Goal: Task Accomplishment & Management: Use online tool/utility

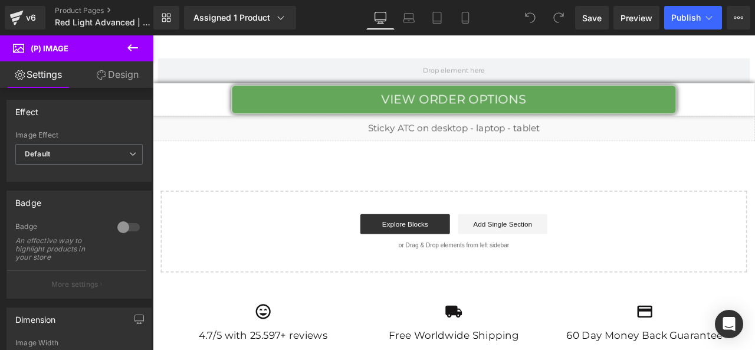
scroll to position [4780, 0]
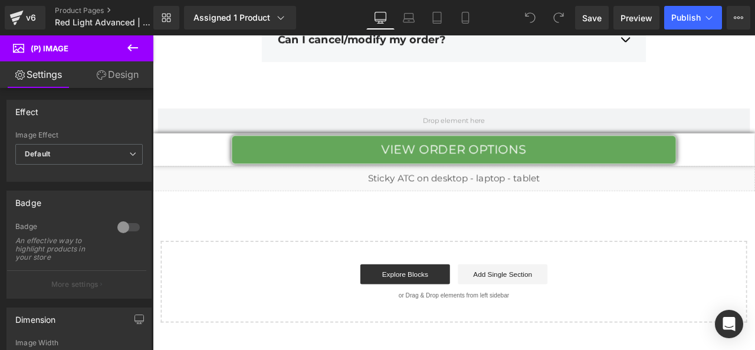
click at [131, 46] on icon at bounding box center [133, 48] width 14 height 14
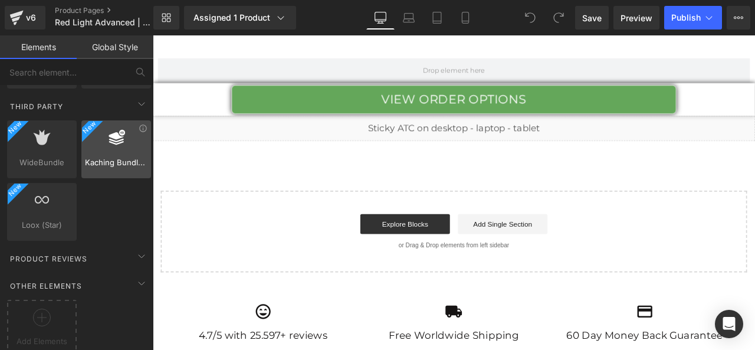
scroll to position [2264, 0]
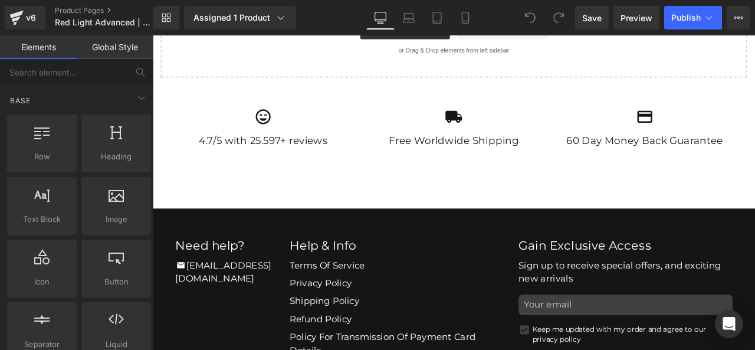
scroll to position [4775, 0]
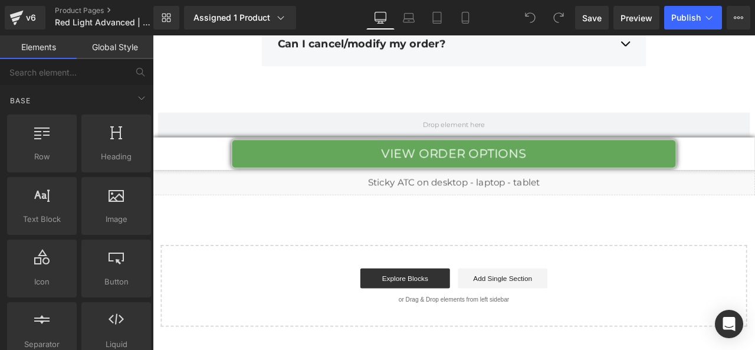
click at [118, 47] on link "Global Style" at bounding box center [115, 47] width 77 height 24
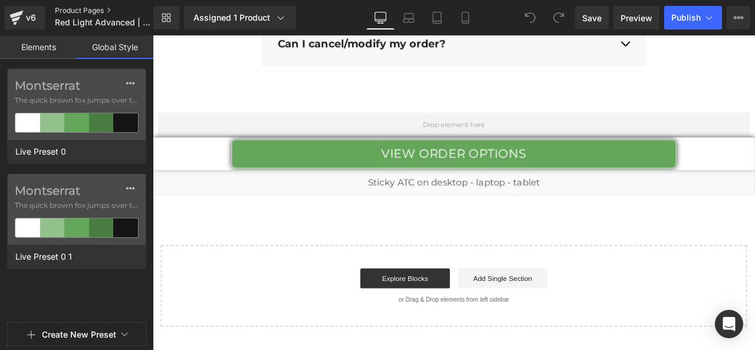
click at [20, 43] on link "Elements" at bounding box center [38, 47] width 77 height 24
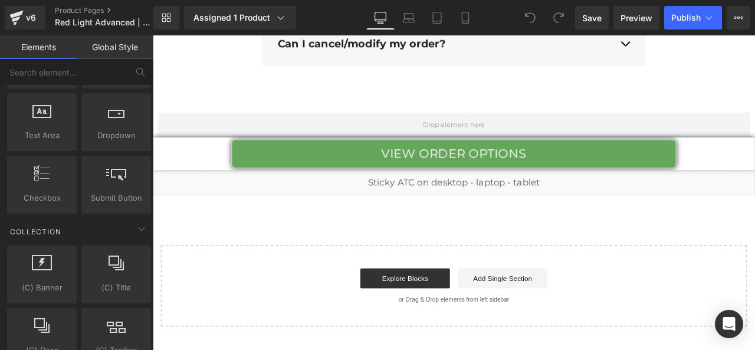
scroll to position [2381, 0]
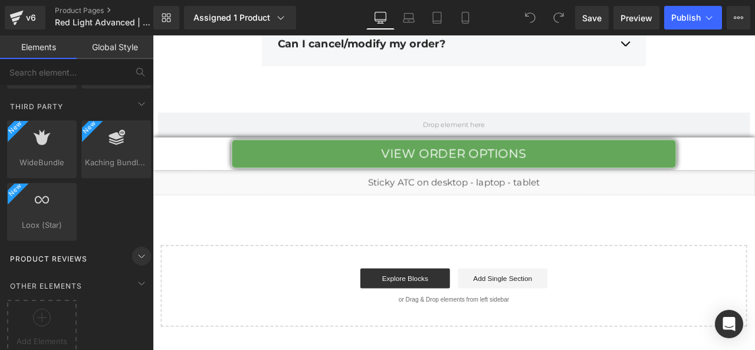
click at [132, 246] on span at bounding box center [141, 255] width 19 height 19
click at [137, 249] on icon at bounding box center [141, 256] width 14 height 14
click at [131, 243] on div "Product Reviews" at bounding box center [79, 256] width 149 height 27
click at [134, 249] on icon at bounding box center [141, 256] width 14 height 14
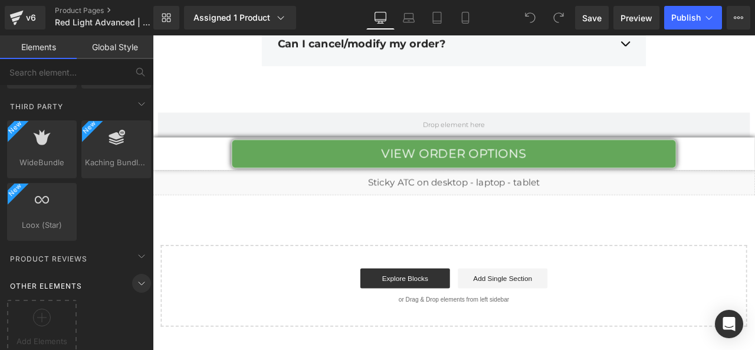
click at [136, 276] on icon at bounding box center [141, 283] width 14 height 14
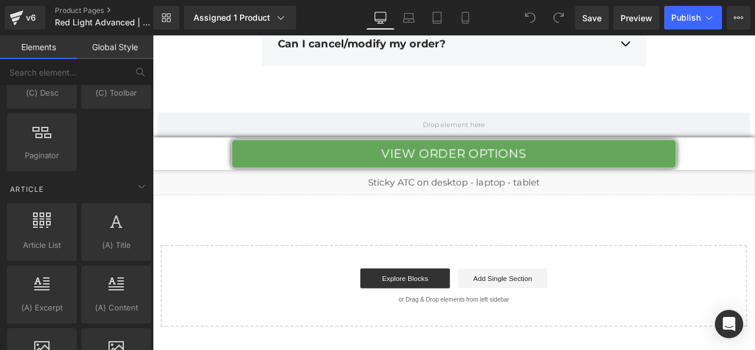
scroll to position [2320, 0]
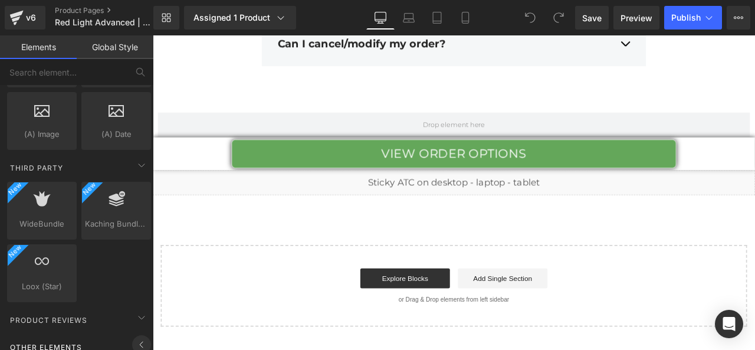
click at [134, 337] on icon at bounding box center [141, 344] width 14 height 14
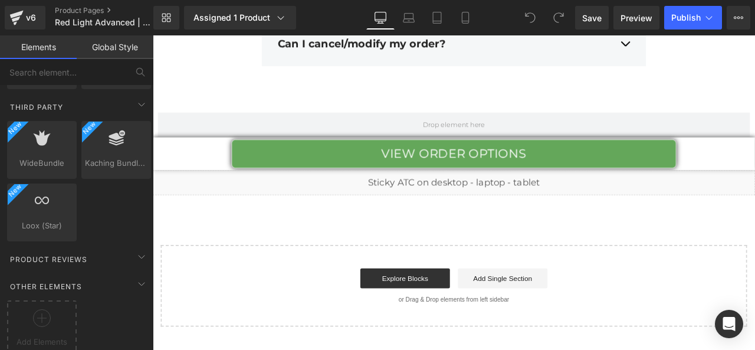
scroll to position [2381, 0]
click at [46, 297] on div "Add Elements" at bounding box center [42, 327] width 74 height 61
click at [58, 308] on div at bounding box center [42, 321] width 64 height 27
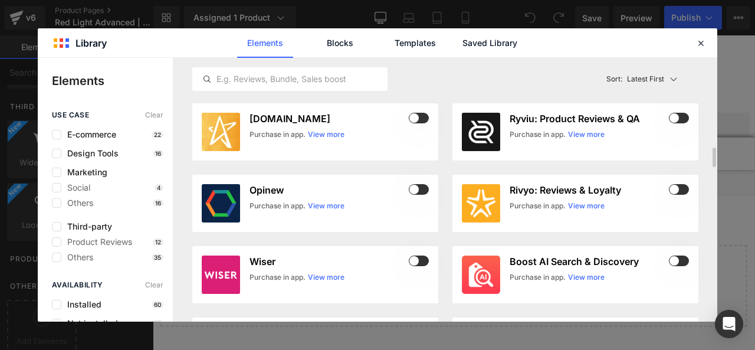
scroll to position [413, 0]
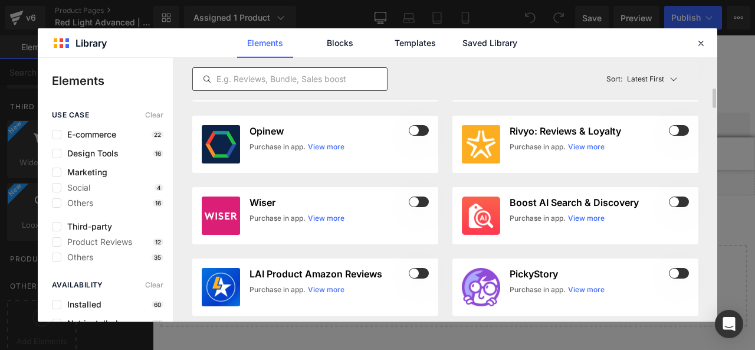
click at [290, 84] on input "text" at bounding box center [290, 79] width 194 height 14
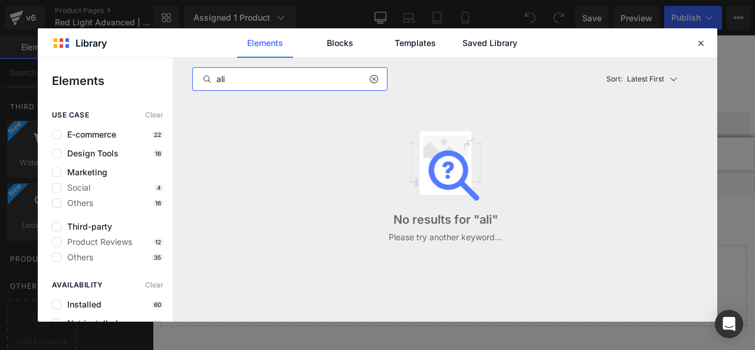
scroll to position [0, 0]
type input "ali"
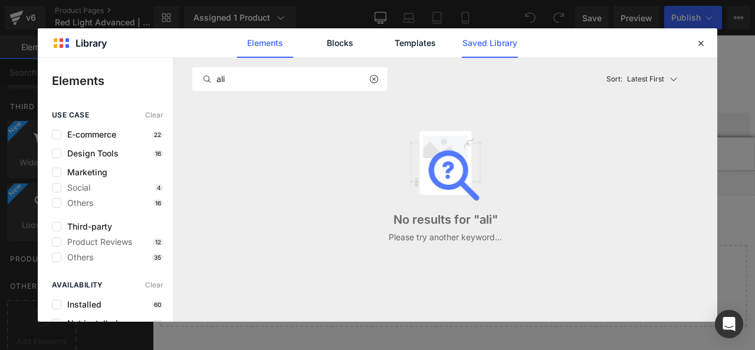
click at [480, 43] on link "Saved Library" at bounding box center [490, 42] width 56 height 29
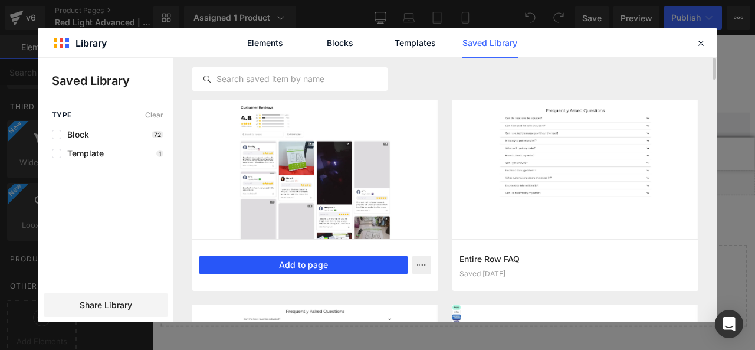
click at [316, 262] on button "Add to page" at bounding box center [303, 264] width 208 height 19
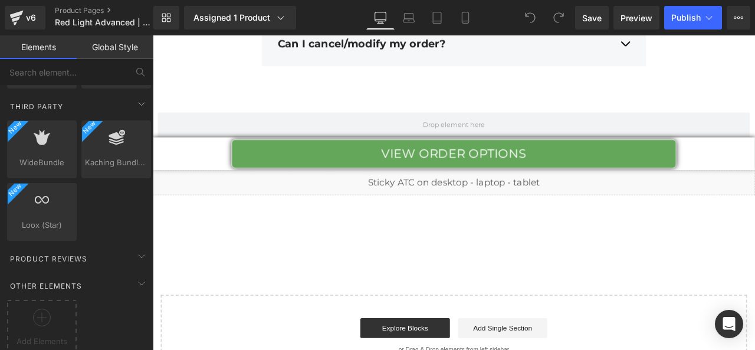
scroll to position [4889, 0]
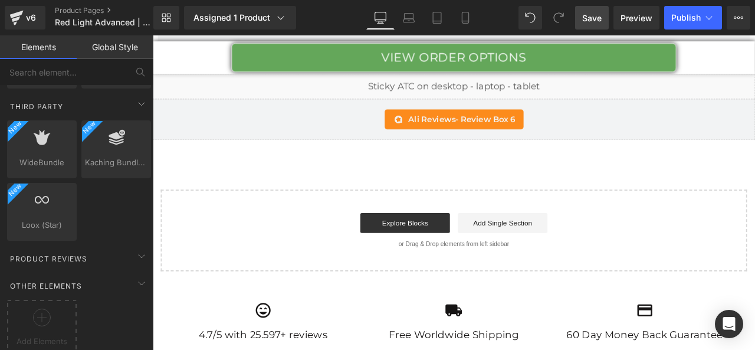
click at [587, 15] on span "Save" at bounding box center [591, 18] width 19 height 12
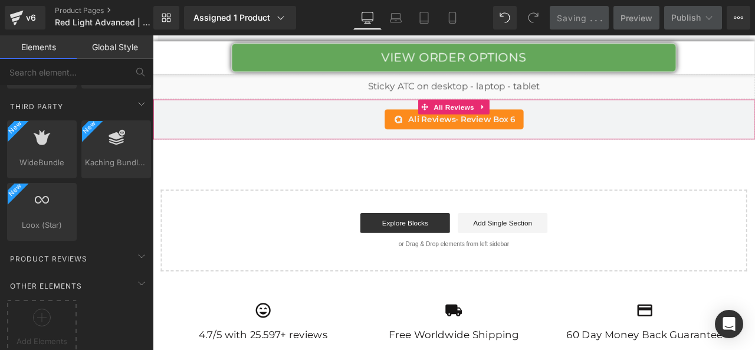
click at [644, 126] on div "Ali Reviews - Review Box 6" at bounding box center [509, 135] width 688 height 24
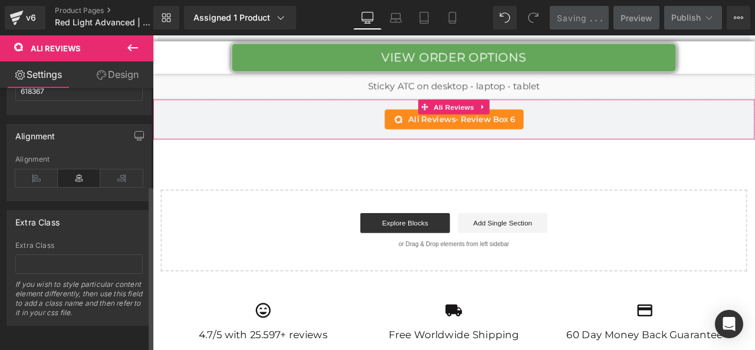
scroll to position [0, 0]
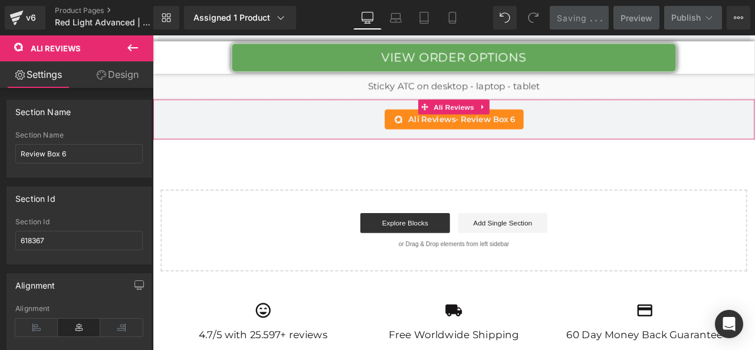
drag, startPoint x: 124, startPoint y: 77, endPoint x: 108, endPoint y: 77, distance: 15.3
click at [124, 78] on link "Design" at bounding box center [117, 74] width 77 height 27
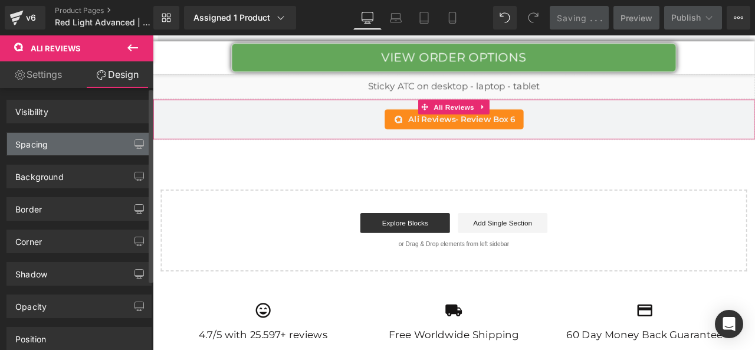
drag, startPoint x: 108, startPoint y: 77, endPoint x: 115, endPoint y: 153, distance: 76.3
click at [108, 77] on link "Design" at bounding box center [117, 74] width 77 height 27
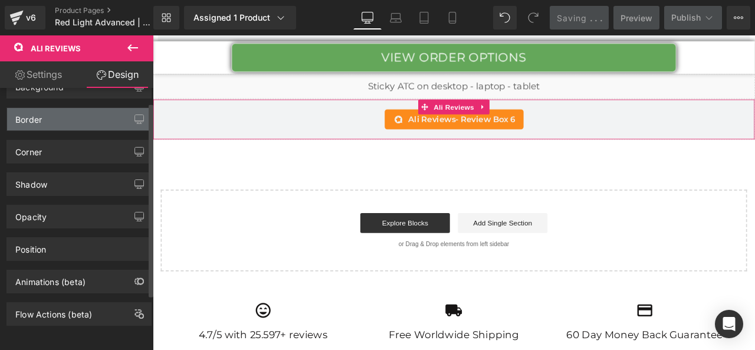
scroll to position [94, 0]
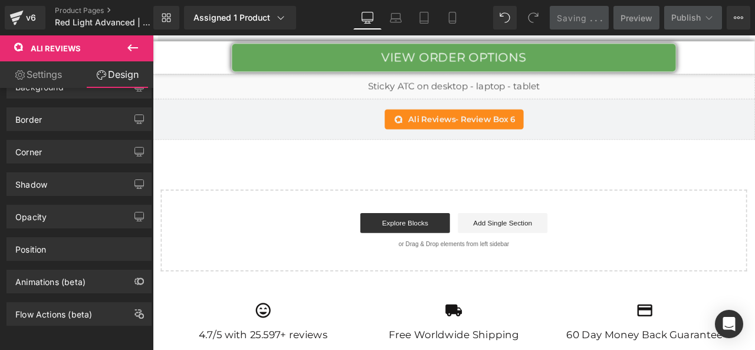
click at [133, 43] on icon at bounding box center [133, 48] width 14 height 14
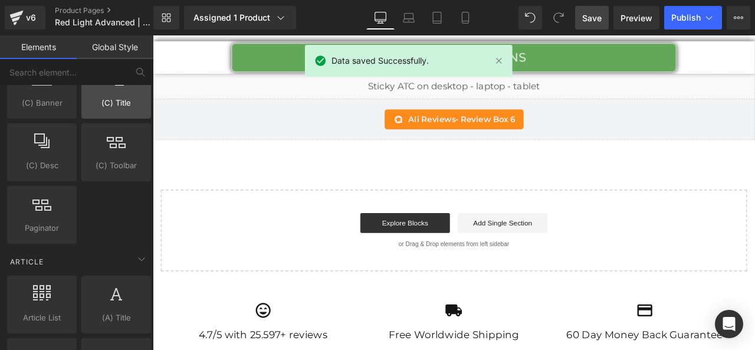
scroll to position [2205, 0]
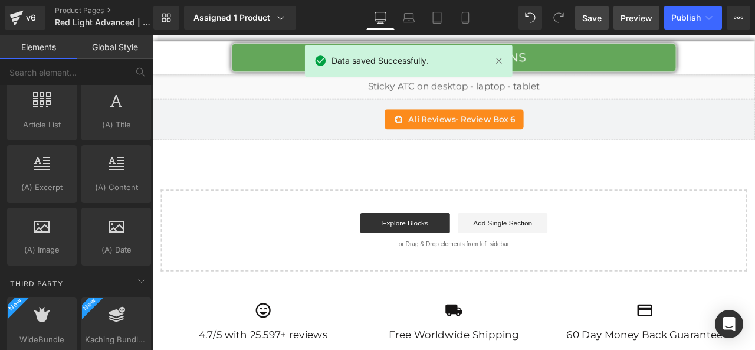
click at [637, 17] on span "Preview" at bounding box center [636, 18] width 32 height 12
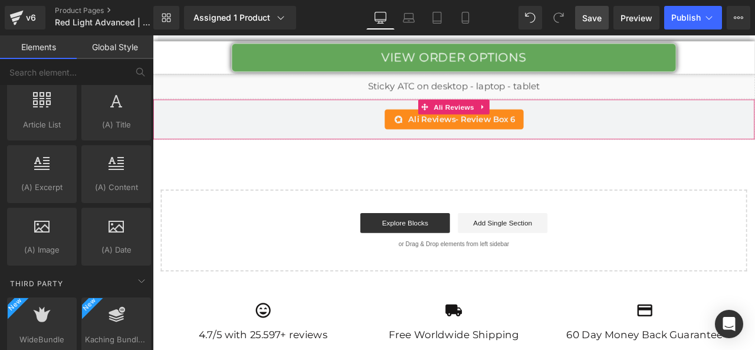
click at [621, 123] on div "Ali Reviews - Review Box 6" at bounding box center [509, 135] width 688 height 24
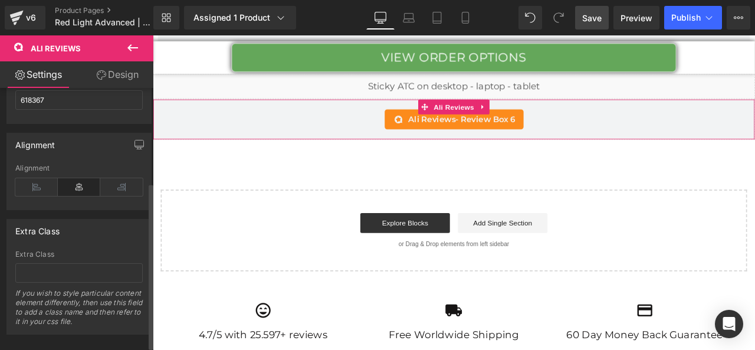
scroll to position [153, 0]
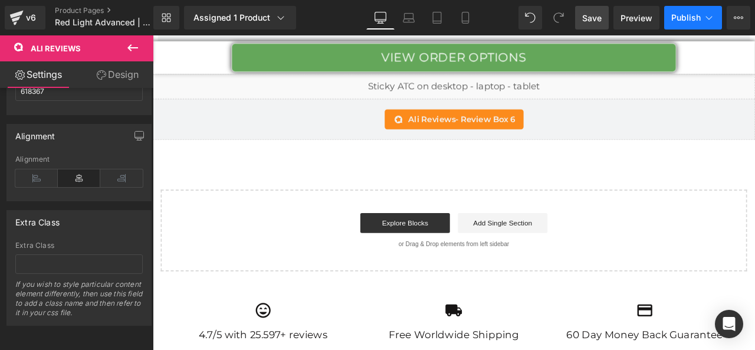
click at [679, 12] on button "Publish" at bounding box center [693, 18] width 58 height 24
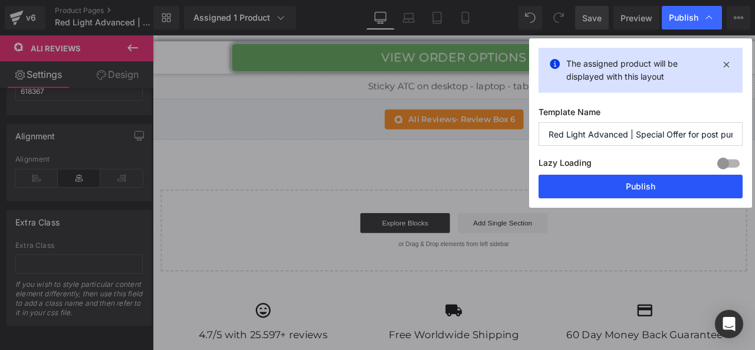
click at [641, 190] on button "Publish" at bounding box center [640, 186] width 204 height 24
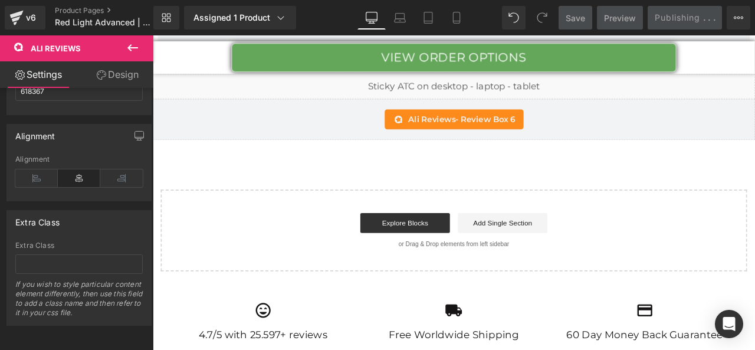
click at [621, 21] on span "Preview" at bounding box center [620, 18] width 32 height 12
click at [615, 18] on span "Preview" at bounding box center [620, 18] width 32 height 12
click at [609, 17] on span "Preview" at bounding box center [620, 18] width 32 height 12
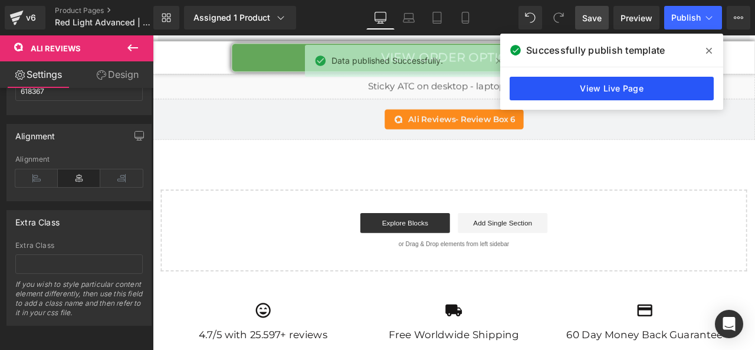
click at [615, 83] on link "View Live Page" at bounding box center [611, 89] width 204 height 24
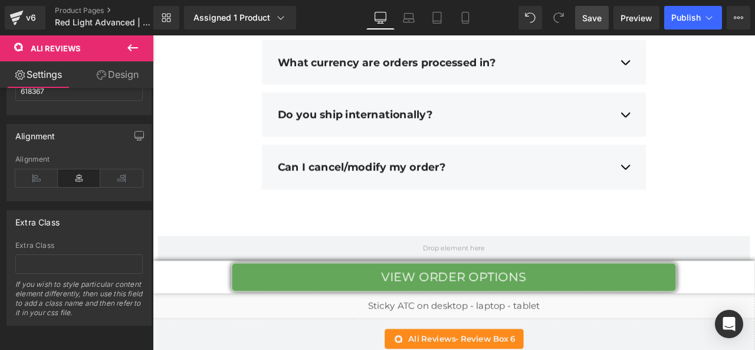
scroll to position [4629, 0]
click at [597, 15] on span "Save" at bounding box center [591, 18] width 19 height 12
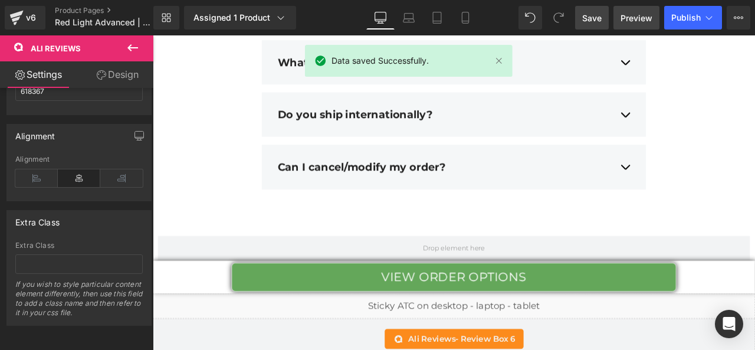
click at [631, 15] on span "Preview" at bounding box center [636, 18] width 32 height 12
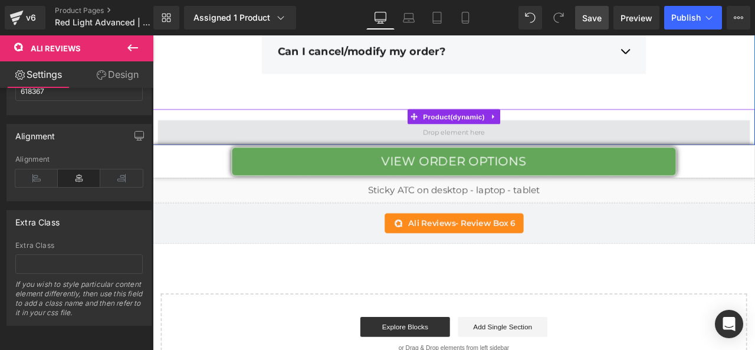
scroll to position [4769, 0]
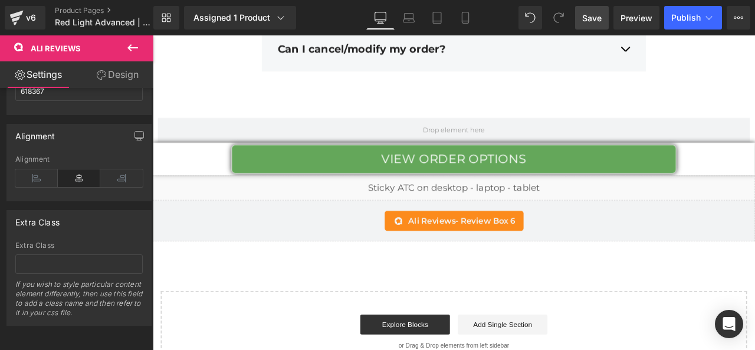
click at [526, 233] on span "Ali Reviews" at bounding box center [509, 240] width 43 height 14
click at [540, 235] on icon at bounding box center [544, 239] width 8 height 9
click at [548, 235] on icon at bounding box center [552, 239] width 8 height 9
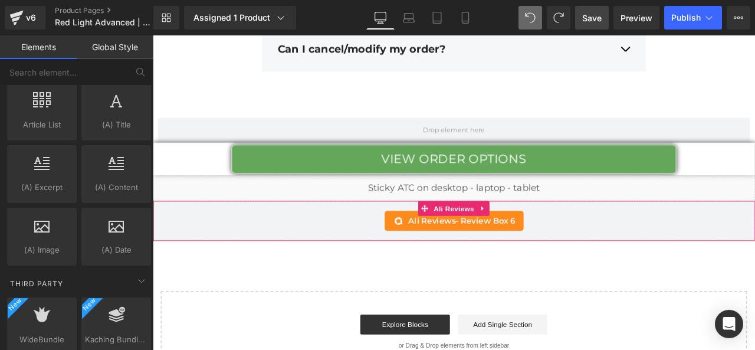
click at [456, 248] on span "Ali Reviews - Review Box 6" at bounding box center [519, 255] width 127 height 14
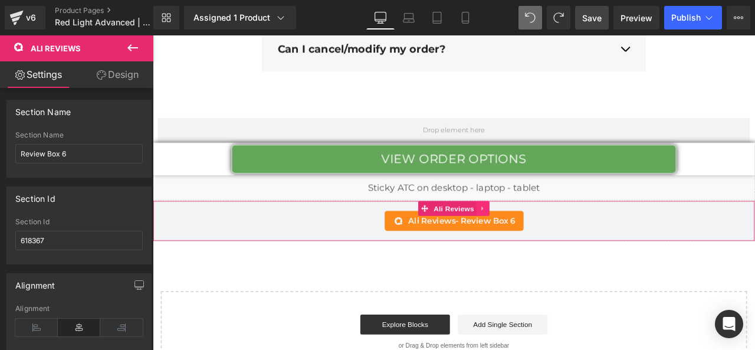
click at [540, 235] on icon at bounding box center [544, 239] width 8 height 9
click at [519, 249] on span "- Review Box 6" at bounding box center [547, 254] width 71 height 11
click at [440, 248] on icon at bounding box center [444, 255] width 14 height 14
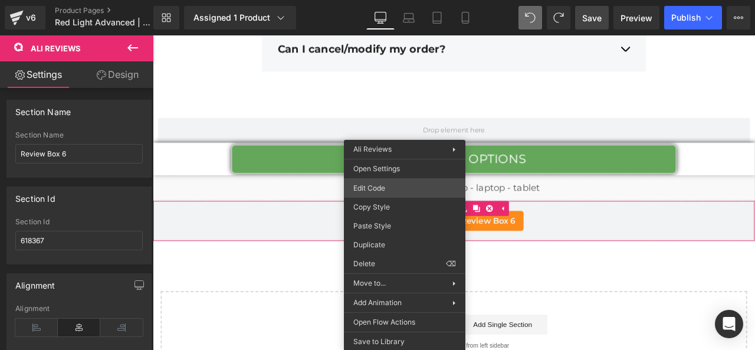
click at [409, 0] on div "Ali Reviews You are previewing how the will restyle your page. You can not edit…" at bounding box center [377, 0] width 755 height 0
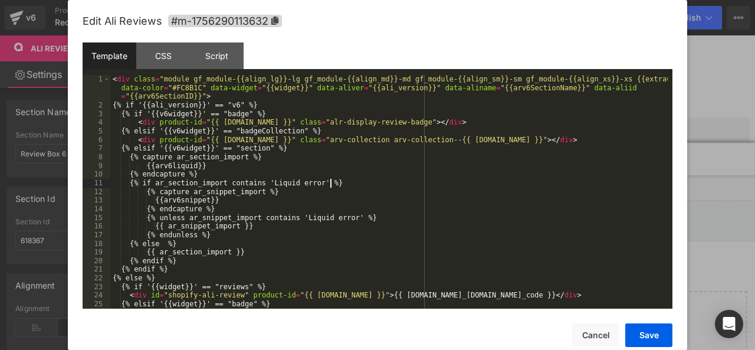
click at [409, 183] on div "< div class = "module gf_module-{{align_lg}}-lg gf_module-{{align_md}}-md gf_mo…" at bounding box center [388, 209] width 557 height 268
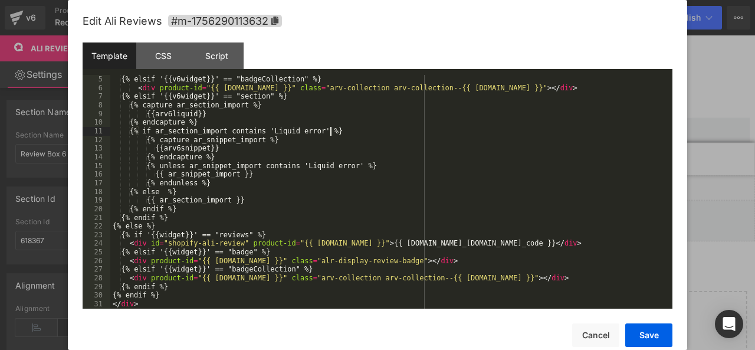
scroll to position [52, 0]
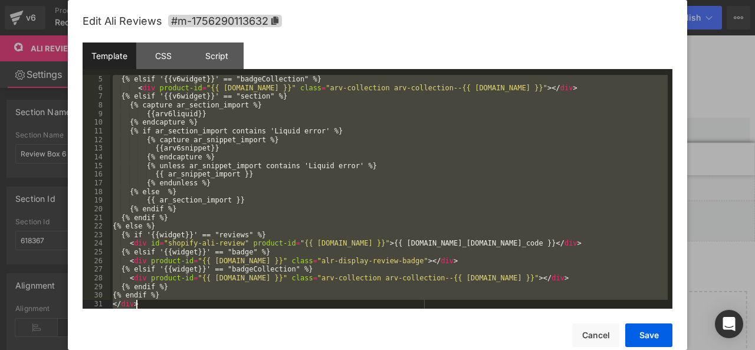
click at [428, 87] on div "{% elsif '{{v6widget}}' == "badgeCollection" %} < div product-id = "{{ product.…" at bounding box center [388, 191] width 557 height 233
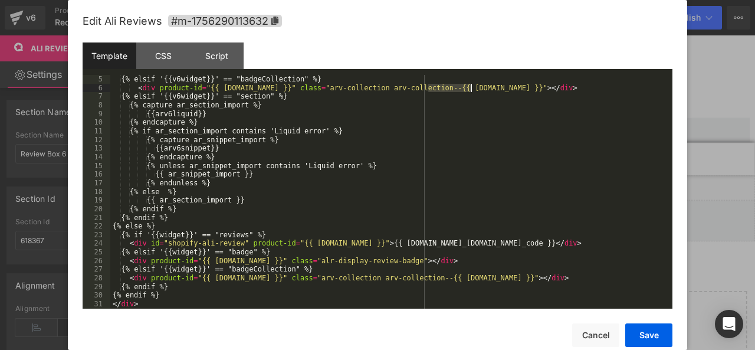
drag, startPoint x: 428, startPoint y: 87, endPoint x: 471, endPoint y: 87, distance: 43.0
click at [471, 87] on div "{% elsif '{{v6widget}}' == "badgeCollection" %} < div product-id = "{{ product.…" at bounding box center [388, 200] width 557 height 251
drag, startPoint x: 264, startPoint y: 89, endPoint x: 203, endPoint y: 89, distance: 61.3
click at [203, 89] on div "{% elsif '{{v6widget}}' == "badgeCollection" %} < div product-id = "{{ product.…" at bounding box center [388, 200] width 557 height 251
drag, startPoint x: 456, startPoint y: 89, endPoint x: 397, endPoint y: 88, distance: 58.4
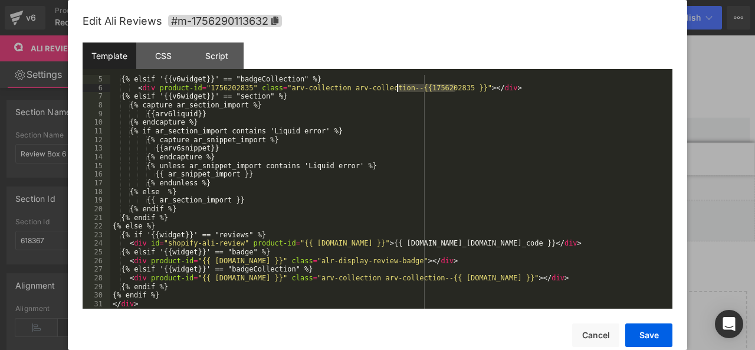
click at [397, 88] on div "{% elsif '{{v6widget}}' == "badgeCollection" %} < div product-id = "1756202835"…" at bounding box center [388, 200] width 557 height 251
drag, startPoint x: 289, startPoint y: 245, endPoint x: 349, endPoint y: 242, distance: 60.2
click at [349, 242] on div "{% elsif '{{v6widget}}' == "badgeCollection" %} < div product-id = "1756202835"…" at bounding box center [388, 200] width 557 height 251
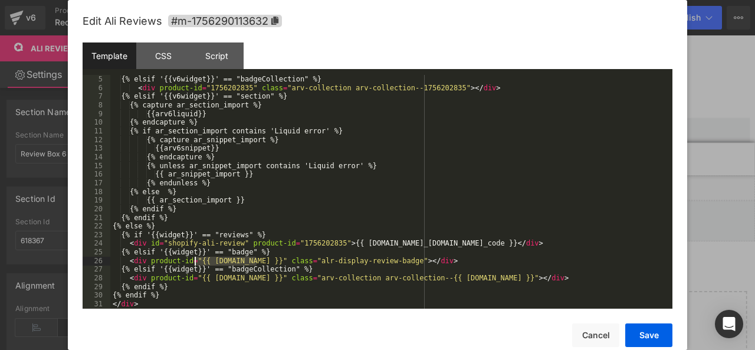
drag, startPoint x: 257, startPoint y: 262, endPoint x: 195, endPoint y: 262, distance: 62.5
click at [195, 262] on div "{% elsif '{{v6widget}}' == "badgeCollection" %} < div product-id = "1756202835"…" at bounding box center [388, 200] width 557 height 251
drag, startPoint x: 196, startPoint y: 279, endPoint x: 257, endPoint y: 280, distance: 61.3
click at [257, 280] on div "{% elsif '{{v6widget}}' == "badgeCollection" %} < div product-id = "1756202835"…" at bounding box center [388, 200] width 557 height 251
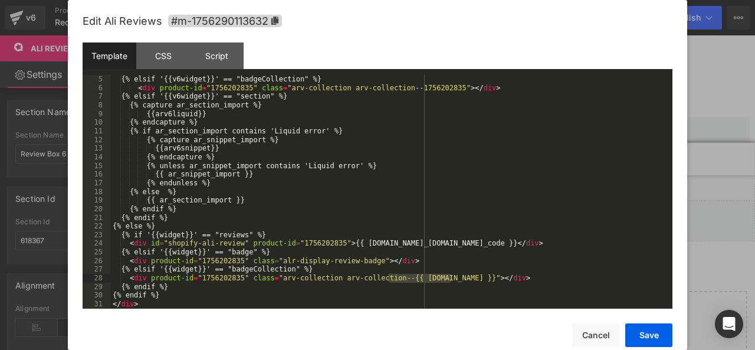
drag, startPoint x: 389, startPoint y: 281, endPoint x: 452, endPoint y: 281, distance: 62.5
click at [452, 281] on div "{% elsif '{{v6widget}}' == "badgeCollection" %} < div product-id = "1756202835"…" at bounding box center [388, 200] width 557 height 251
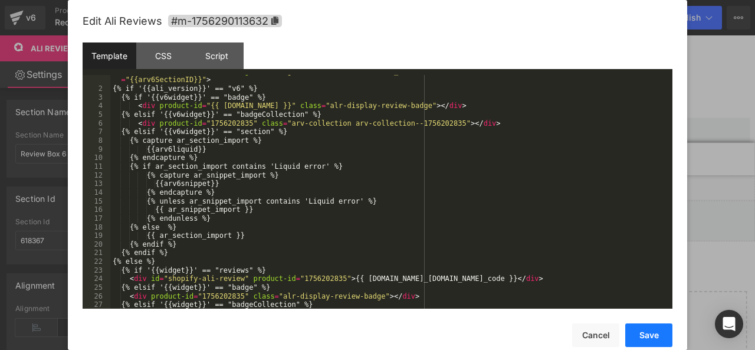
scroll to position [17, 0]
click at [633, 338] on button "Save" at bounding box center [648, 335] width 47 height 24
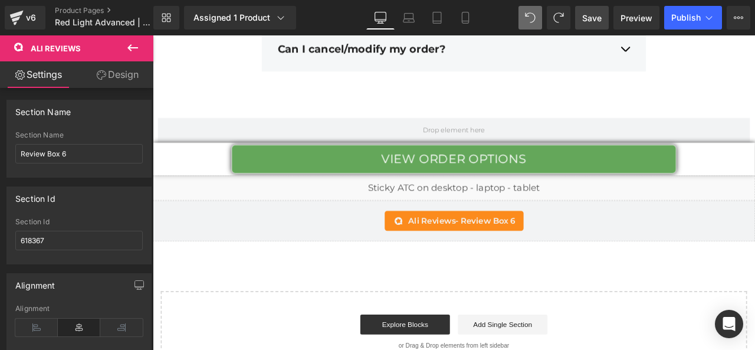
click at [594, 19] on span "Save" at bounding box center [591, 18] width 19 height 12
click at [639, 12] on span "Preview" at bounding box center [636, 18] width 32 height 12
click at [684, 17] on span "Publish" at bounding box center [685, 17] width 29 height 9
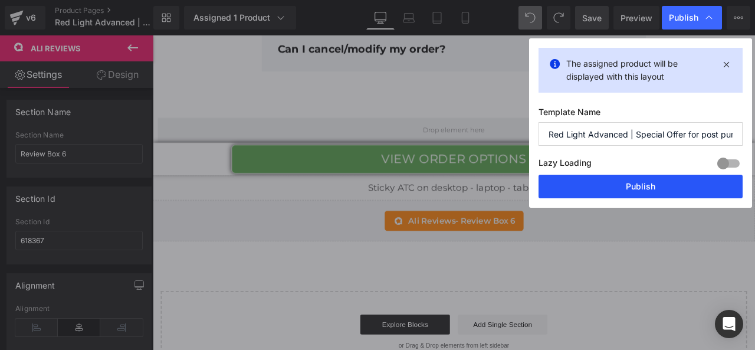
click at [657, 183] on button "Publish" at bounding box center [640, 186] width 204 height 24
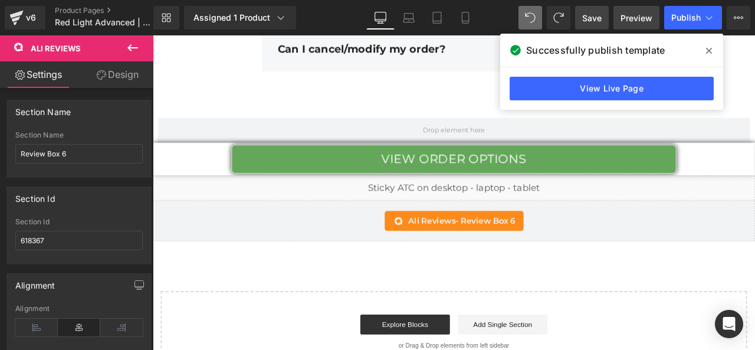
click at [632, 21] on span "Preview" at bounding box center [636, 18] width 32 height 12
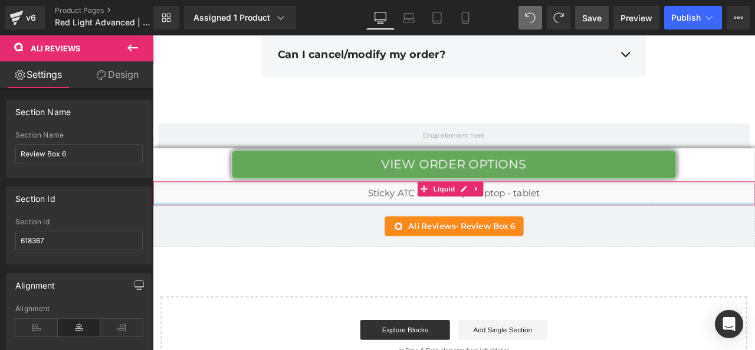
scroll to position [4762, 0]
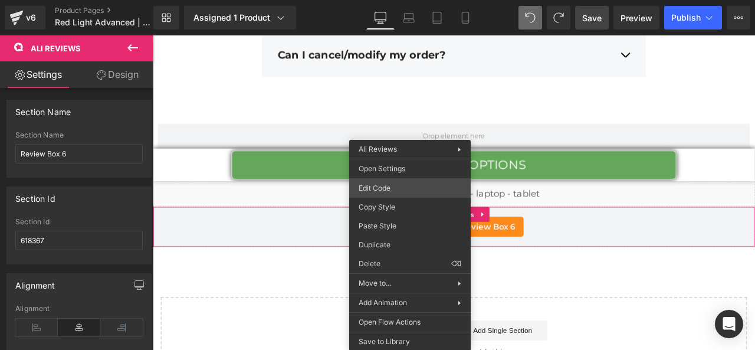
click at [394, 0] on div "Ali Reviews You are previewing how the will restyle your page. You can not edit…" at bounding box center [377, 0] width 755 height 0
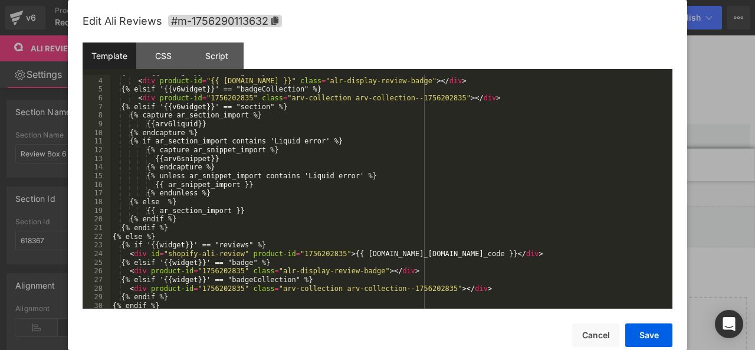
scroll to position [52, 0]
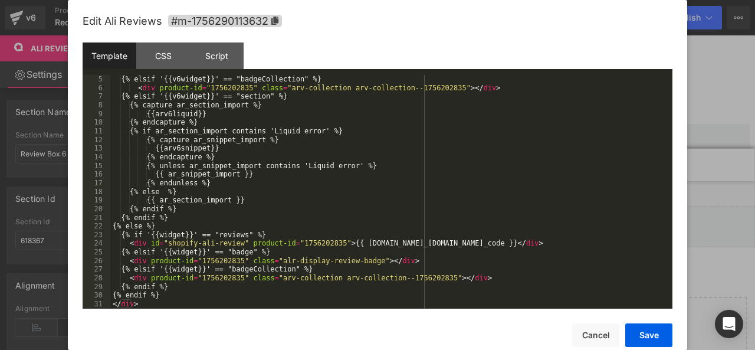
click at [394, 192] on div "{% elsif '{{v6widget}}' == "badgeCollection" %} < div product-id = "1756202835"…" at bounding box center [388, 200] width 557 height 251
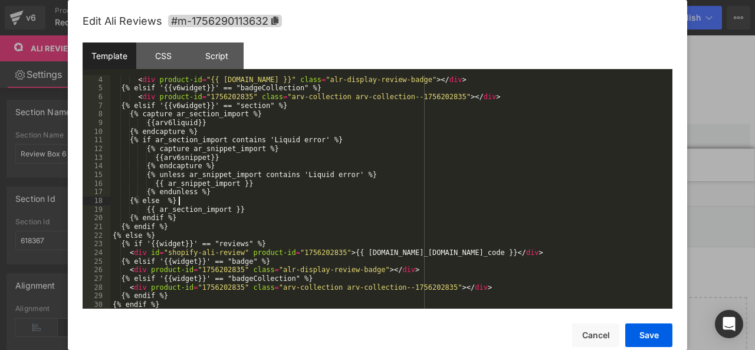
scroll to position [42, 0]
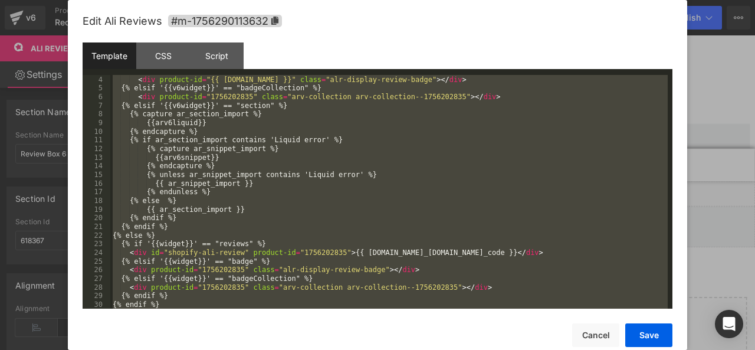
click at [347, 166] on div "{% if '{{v6widget}}' == "badge" %} < div product-id = "{{ product.id }}" class …" at bounding box center [388, 191] width 557 height 233
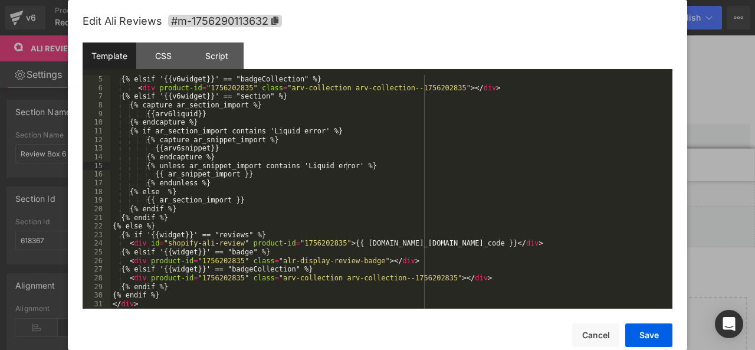
scroll to position [52, 0]
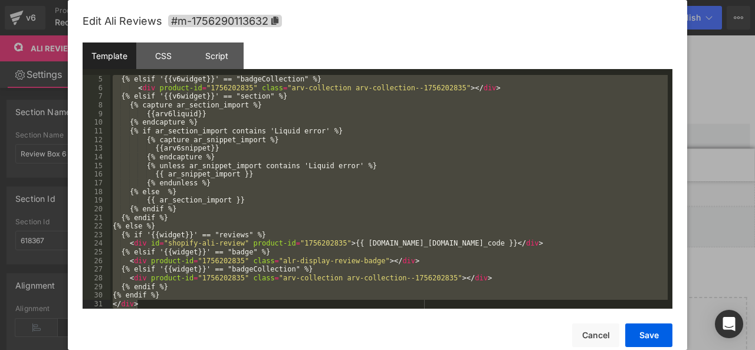
click at [384, 239] on div "{% elsif '{{v6widget}}' == "badgeCollection" %} < div product-id = "1756202835"…" at bounding box center [388, 191] width 557 height 233
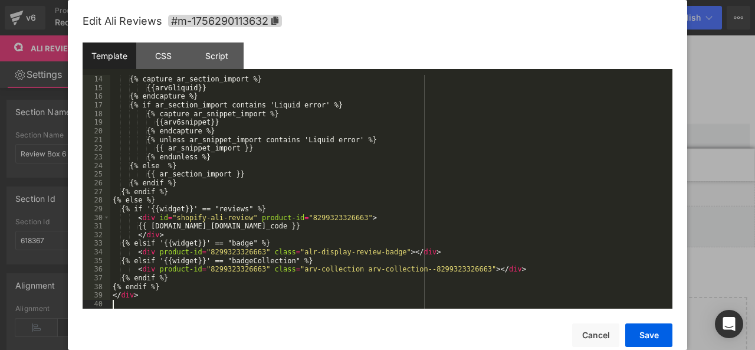
scroll to position [112, 0]
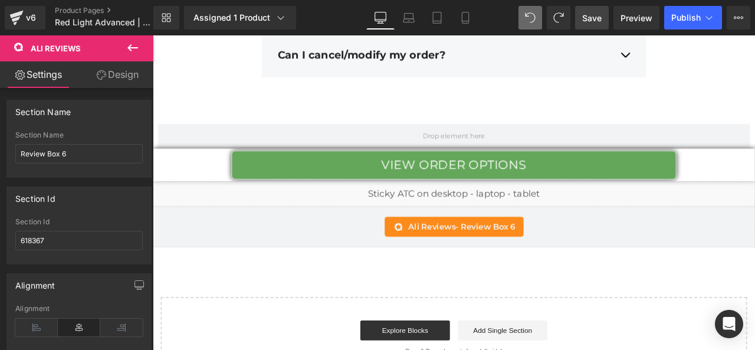
click at [596, 12] on span "Save" at bounding box center [591, 18] width 19 height 12
click at [631, 15] on span "Preview" at bounding box center [636, 18] width 32 height 12
click at [693, 16] on span "Publish" at bounding box center [685, 17] width 29 height 9
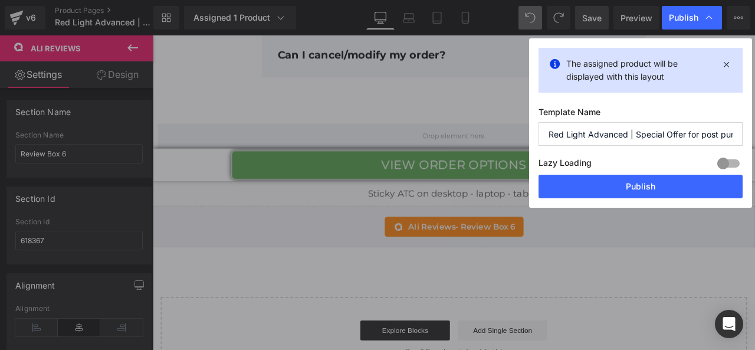
click at [693, 16] on span "Publish" at bounding box center [682, 17] width 29 height 11
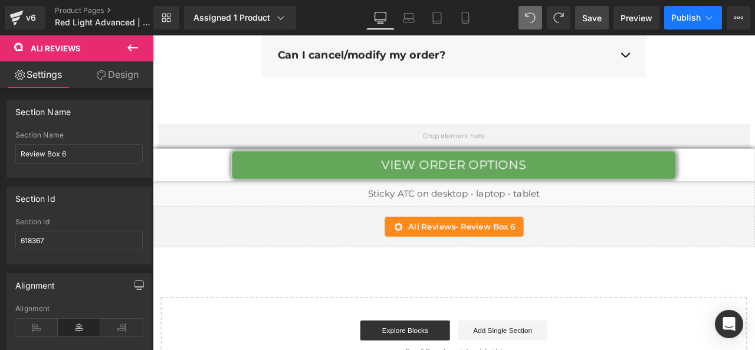
click at [693, 16] on span "Publish" at bounding box center [685, 17] width 29 height 9
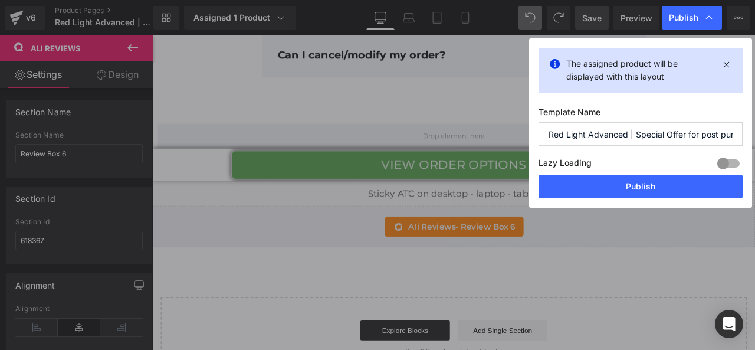
click at [739, 218] on div "Liquid" at bounding box center [509, 222] width 713 height 29
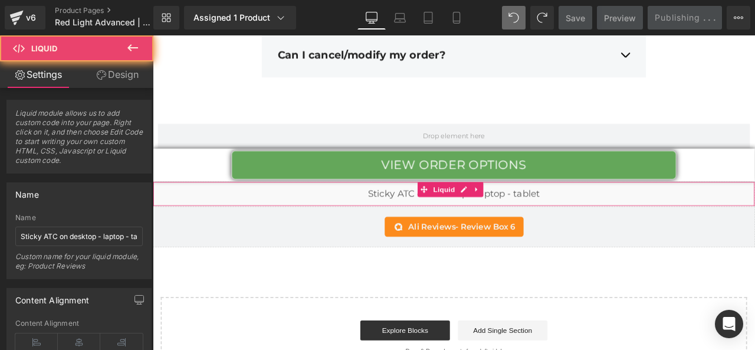
click at [129, 50] on icon at bounding box center [133, 48] width 14 height 14
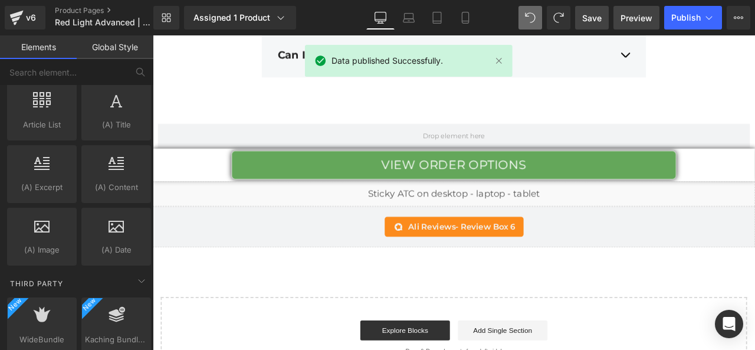
click at [637, 15] on span "Preview" at bounding box center [636, 18] width 32 height 12
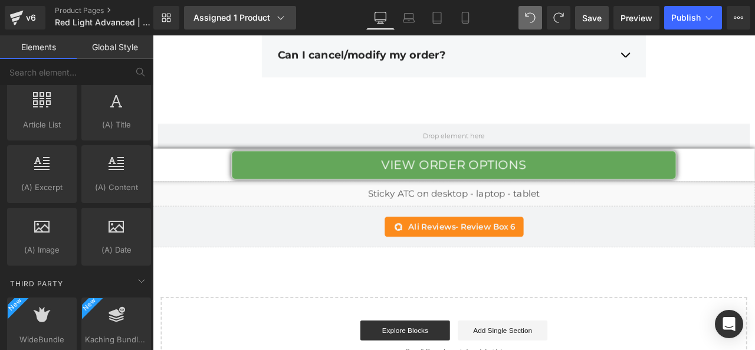
click at [246, 22] on div "Assigned 1 Product" at bounding box center [239, 18] width 93 height 12
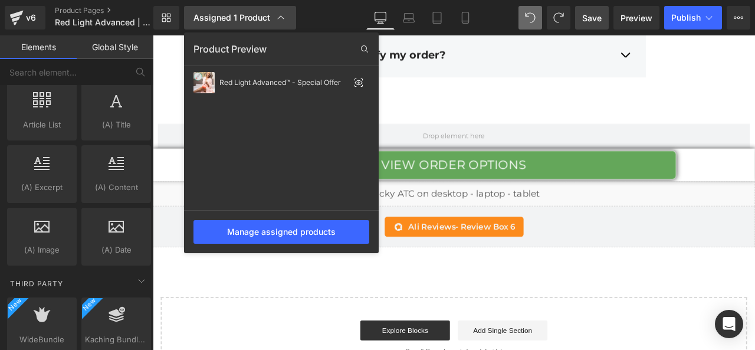
click at [246, 22] on div "Assigned 1 Product" at bounding box center [239, 18] width 93 height 12
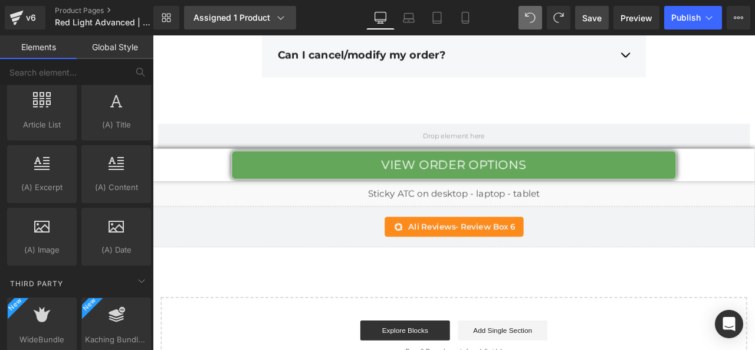
click at [246, 22] on div "Assigned 1 Product" at bounding box center [239, 18] width 93 height 12
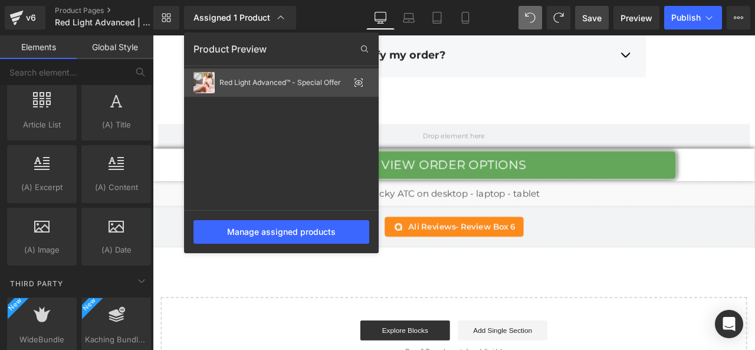
click at [358, 83] on icon at bounding box center [358, 82] width 2 height 2
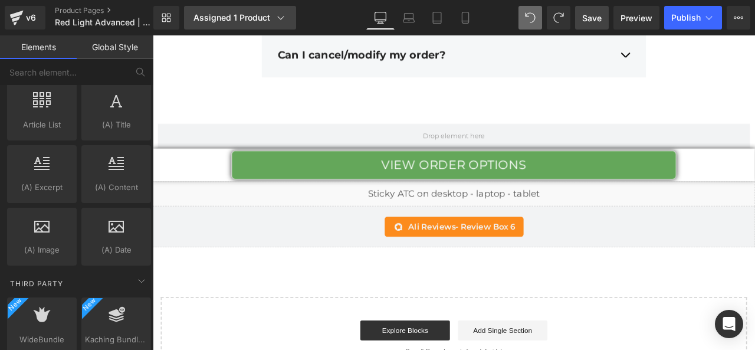
click at [278, 17] on icon at bounding box center [281, 18] width 12 height 12
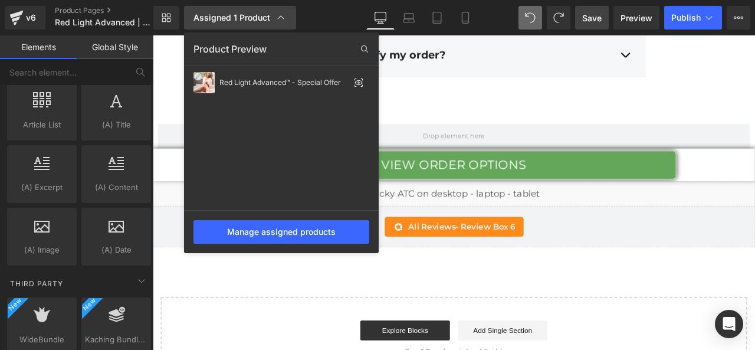
click at [261, 17] on div "Assigned 1 Product" at bounding box center [239, 18] width 93 height 12
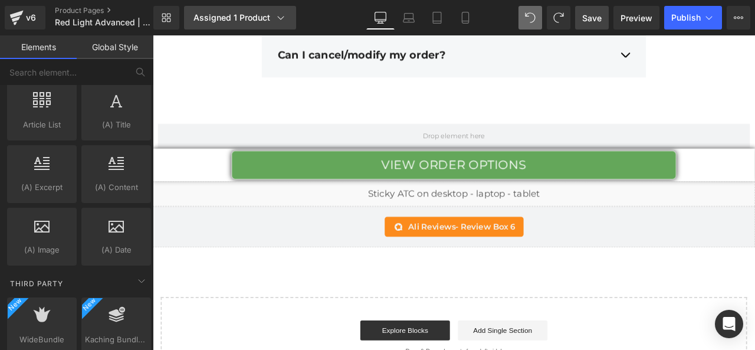
click at [261, 17] on div "Assigned 1 Product" at bounding box center [239, 18] width 93 height 12
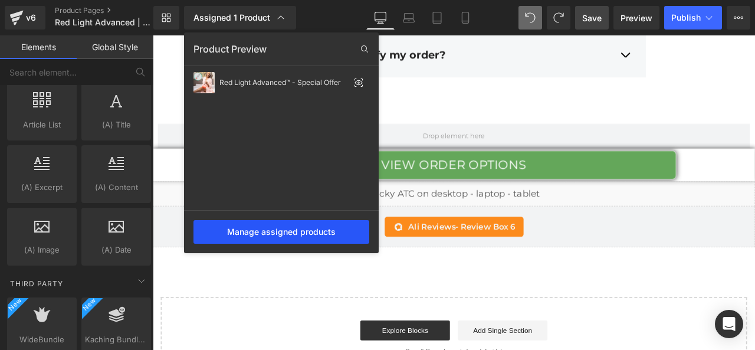
click at [298, 230] on div "Manage assigned products" at bounding box center [281, 232] width 176 height 24
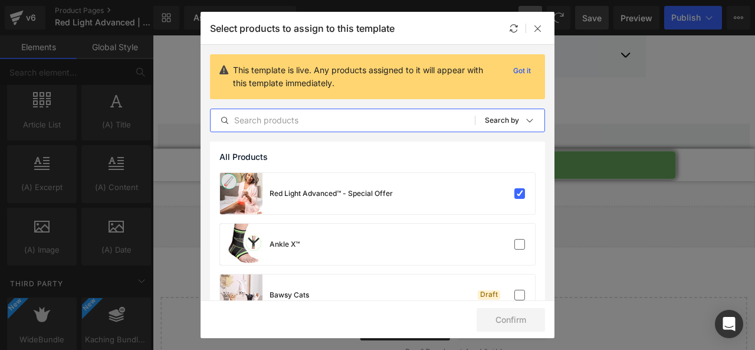
click at [0, 0] on input "text" at bounding box center [0, 0] width 0 height 0
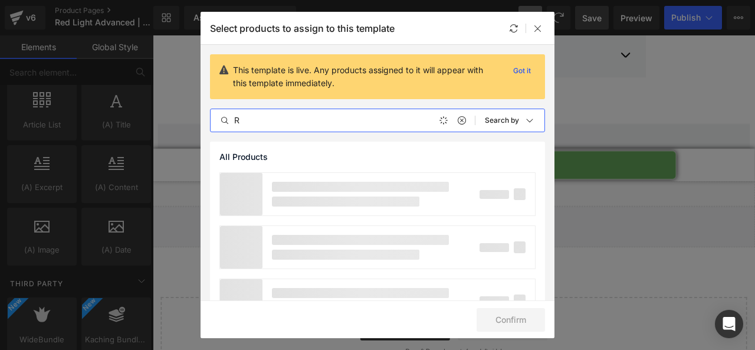
paste input "ed Light Advanced™ - Breakthrough Joint Healing"
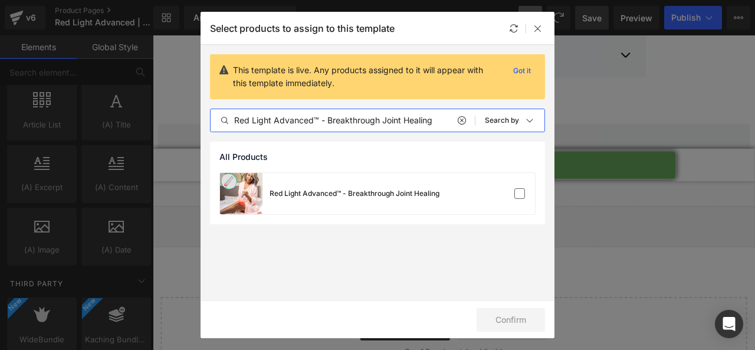
scroll to position [0, 0]
type input "Red Light Advanced™ - Breakthrough Joint Healing"
click at [0, 0] on div "Red Light Advanced™ - Breakthrough Joint Healing" at bounding box center [0, 0] width 0 height 0
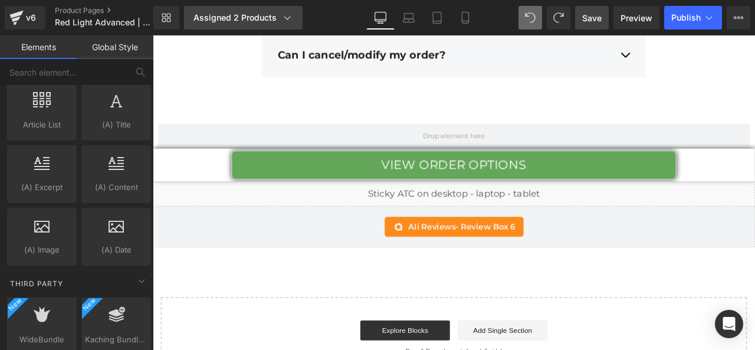
click at [276, 10] on link "Assigned 2 Products" at bounding box center [243, 18] width 118 height 24
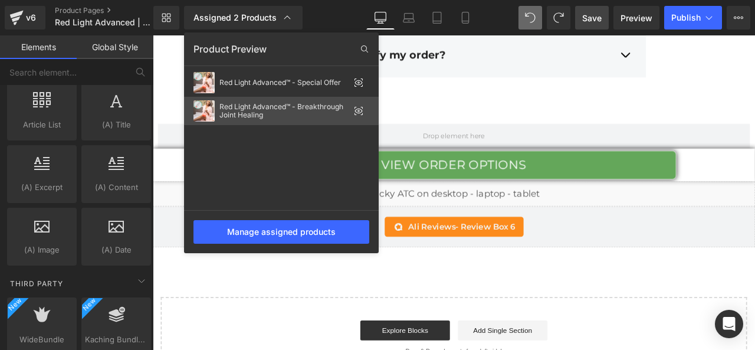
click at [361, 115] on icon at bounding box center [358, 110] width 9 height 9
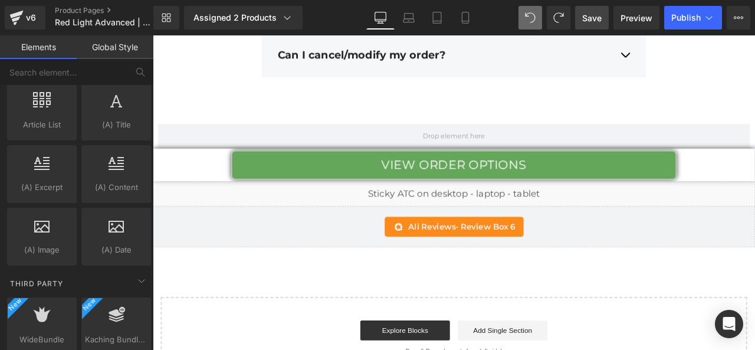
click at [592, 25] on link "Save" at bounding box center [592, 18] width 34 height 24
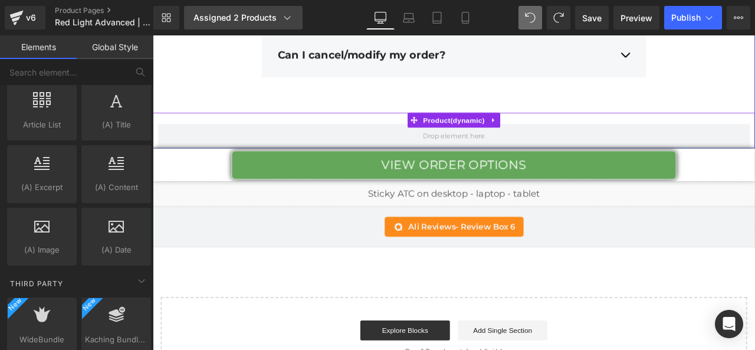
click at [236, 22] on div "Assigned 2 Products" at bounding box center [243, 18] width 100 height 12
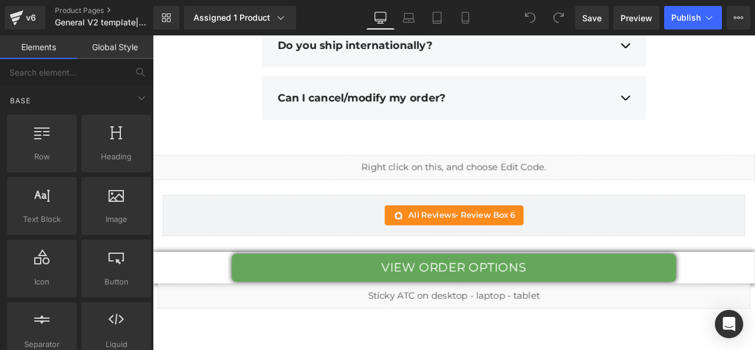
scroll to position [5600, 0]
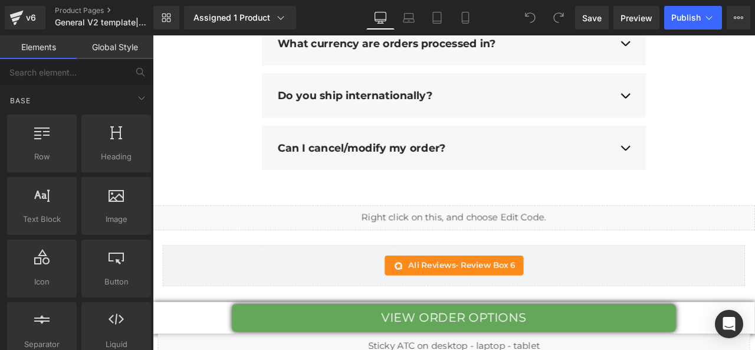
click at [153, 35] on div at bounding box center [153, 35] width 0 height 0
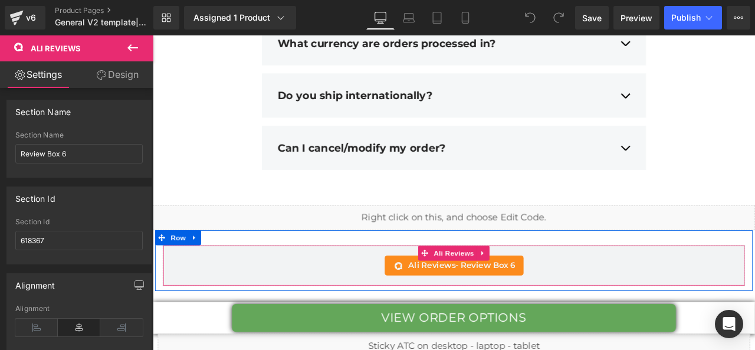
click at [331, 296] on div "Ali Reviews - Review Box 6" at bounding box center [509, 308] width 665 height 24
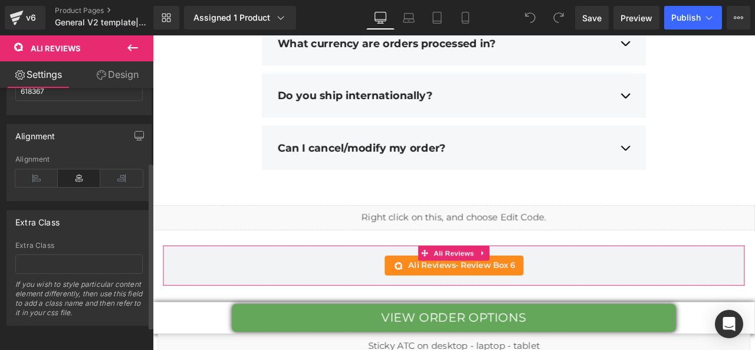
scroll to position [0, 0]
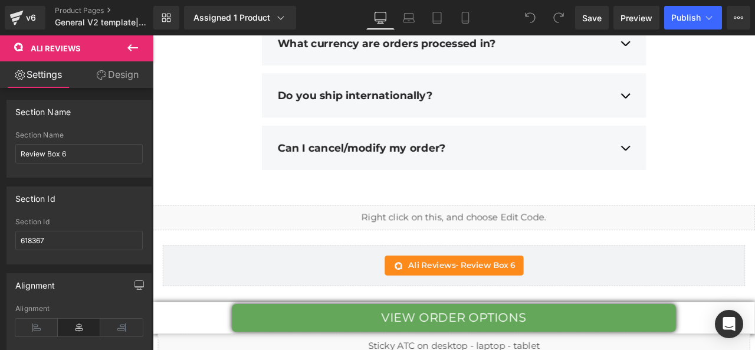
click at [130, 50] on icon at bounding box center [132, 47] width 11 height 7
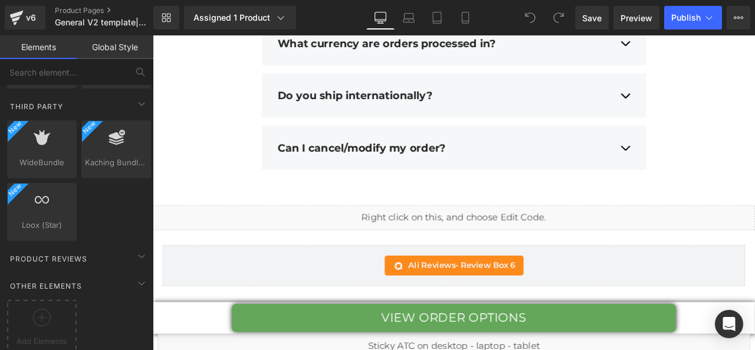
scroll to position [2205, 0]
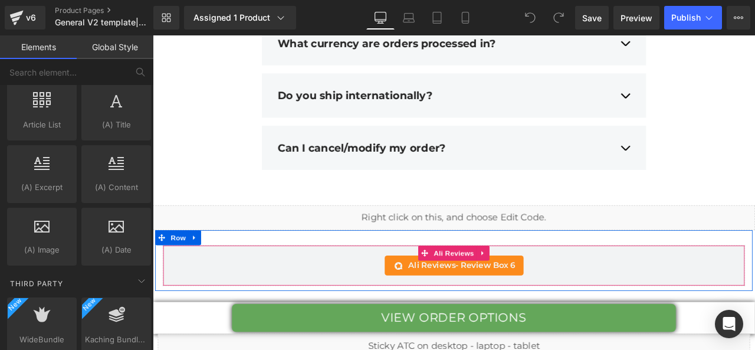
click at [621, 296] on div "Ali Reviews - Review Box 6" at bounding box center [509, 308] width 665 height 24
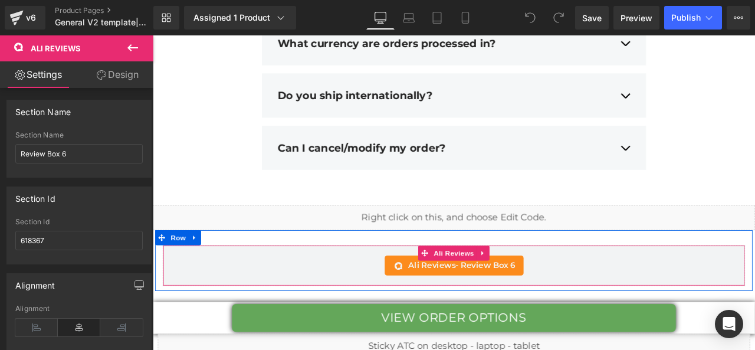
click at [549, 302] on span "- Review Box 6" at bounding box center [547, 307] width 71 height 11
click at [524, 302] on span "- Review Box 6" at bounding box center [547, 307] width 71 height 11
click at [542, 284] on link at bounding box center [543, 293] width 15 height 18
click at [156, 284] on div "Ali Reviews - Review Box 6 Ali Reviews" at bounding box center [509, 308] width 707 height 48
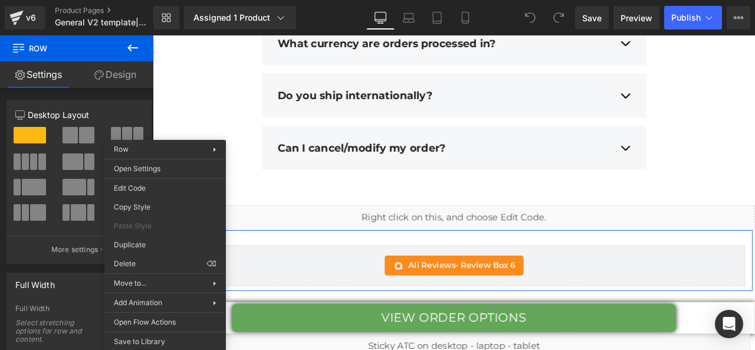
click at [295, 266] on div "Ali Reviews - Review Box 6 Ali Reviews Row" at bounding box center [509, 302] width 707 height 72
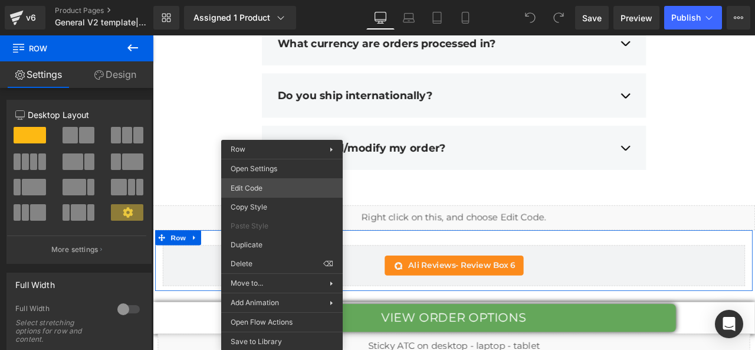
click at [289, 0] on div "You are previewing how the will restyle your page. You can not edit Elements in…" at bounding box center [377, 0] width 755 height 0
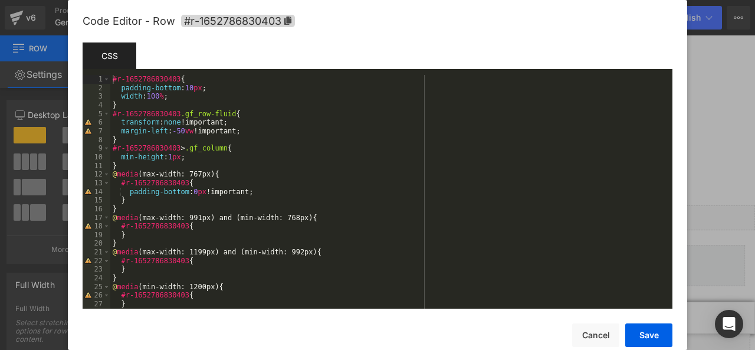
scroll to position [0, 0]
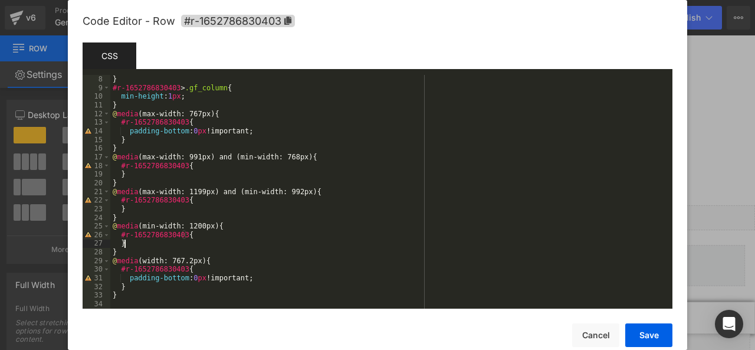
scroll to position [60, 0]
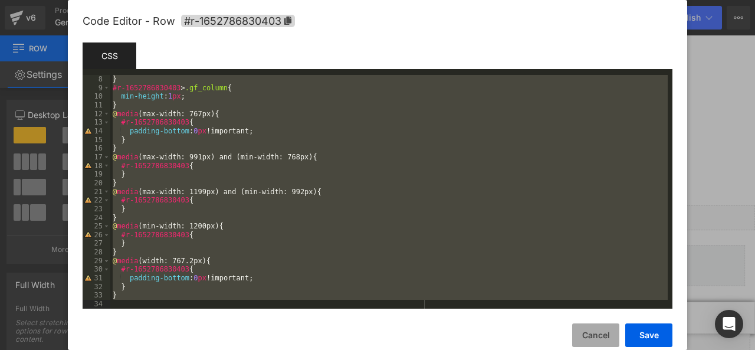
click at [573, 329] on button "Cancel" at bounding box center [595, 335] width 47 height 24
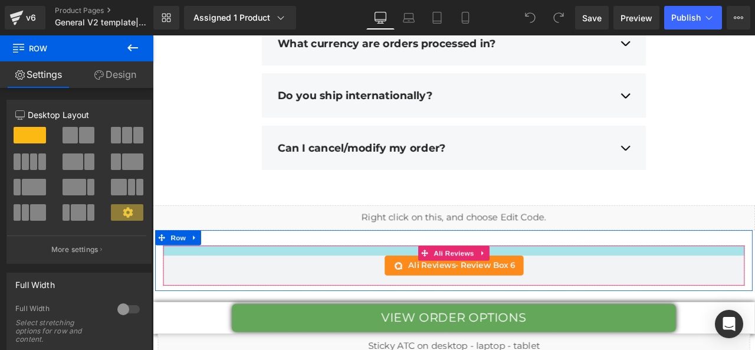
click at [607, 284] on div at bounding box center [509, 290] width 688 height 12
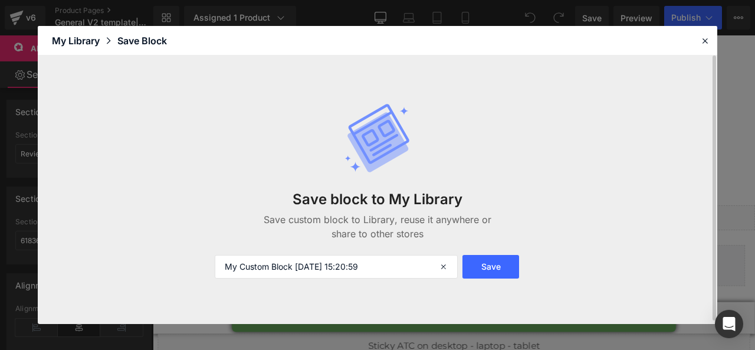
scroll to position [2, 0]
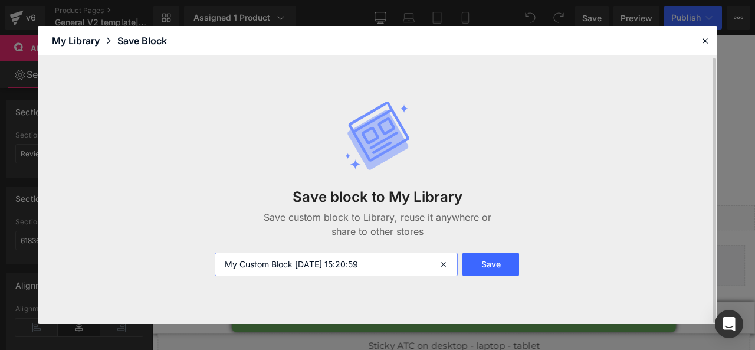
drag, startPoint x: 388, startPoint y: 265, endPoint x: 150, endPoint y: 257, distance: 238.3
click at [150, 257] on div "Save block to My Library Save custom block to Library, reuse it anywhere or sha…" at bounding box center [377, 189] width 679 height 268
type input "Ali review"
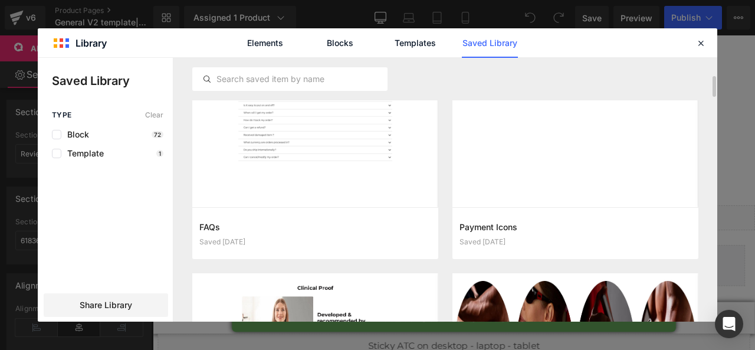
scroll to position [88, 0]
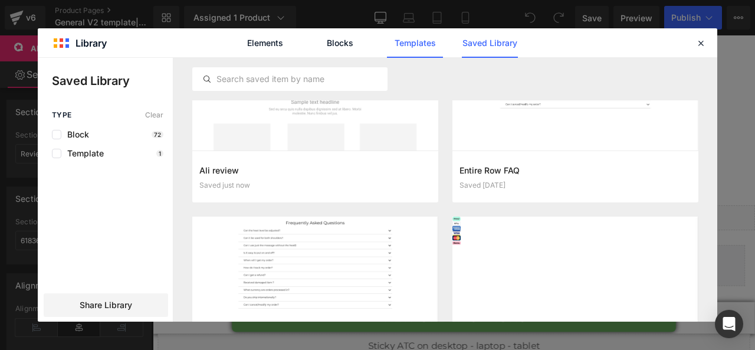
click at [401, 42] on link "Templates" at bounding box center [415, 42] width 56 height 29
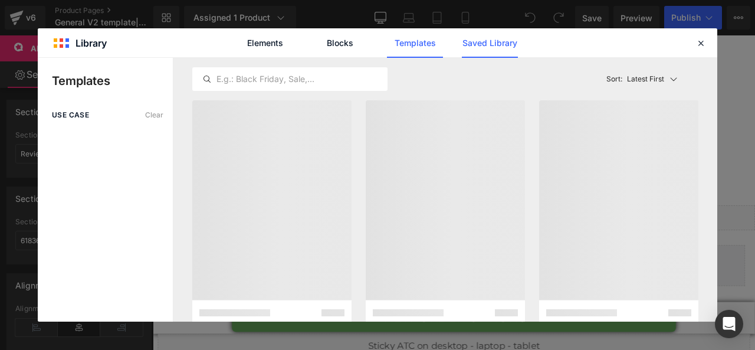
drag, startPoint x: 466, startPoint y: 42, endPoint x: 472, endPoint y: 1, distance: 41.7
click at [467, 42] on link "Saved Library" at bounding box center [490, 42] width 56 height 29
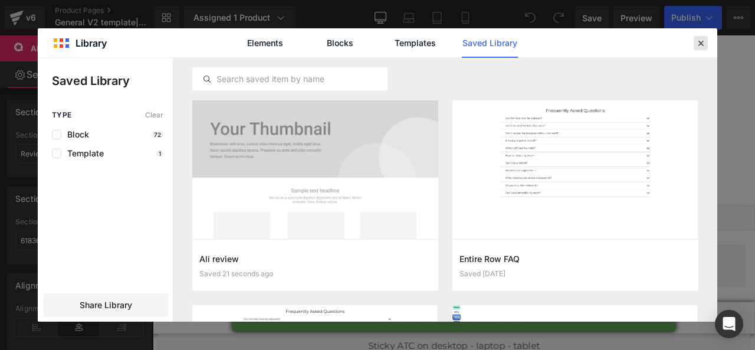
click at [697, 44] on icon at bounding box center [700, 43] width 11 height 11
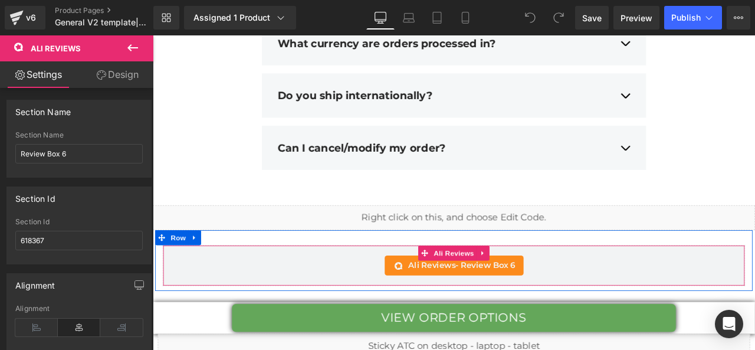
click at [515, 301] on span "Ali Reviews - Review Box 6" at bounding box center [519, 308] width 127 height 14
click at [509, 285] on span "Ali Reviews" at bounding box center [509, 294] width 54 height 18
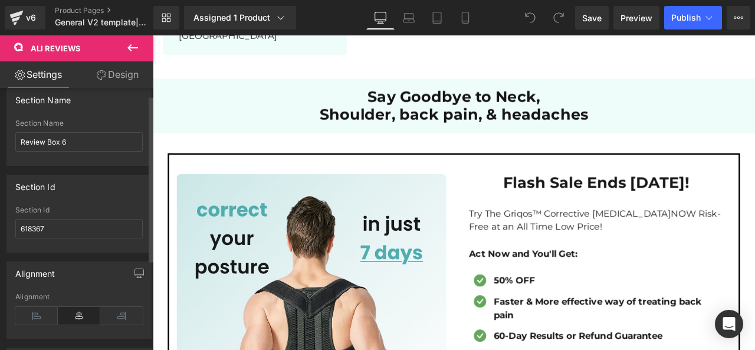
scroll to position [0, 0]
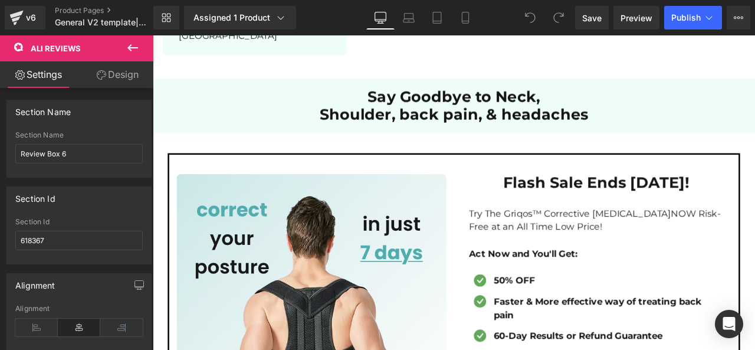
click at [133, 78] on link "Design" at bounding box center [117, 74] width 77 height 27
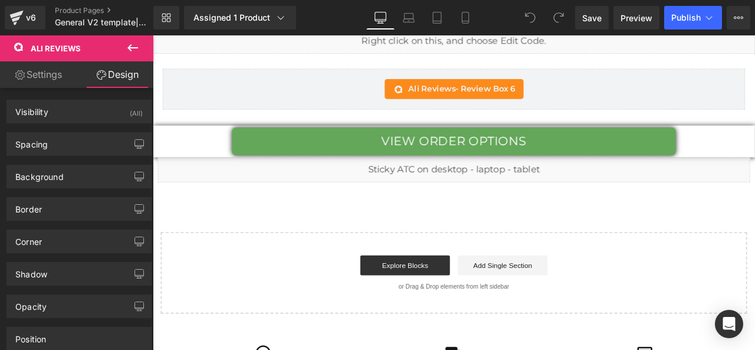
scroll to position [5836, 0]
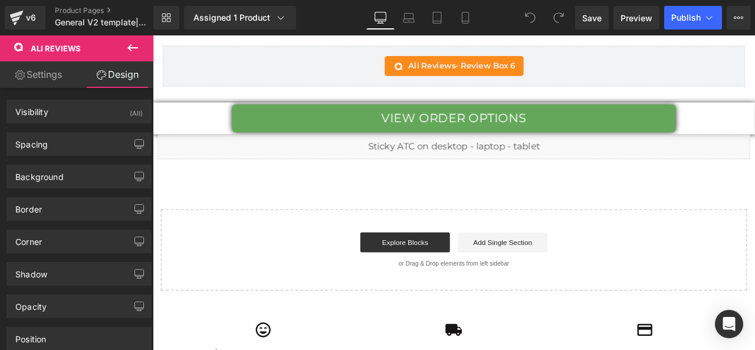
click at [144, 50] on button at bounding box center [132, 48] width 41 height 26
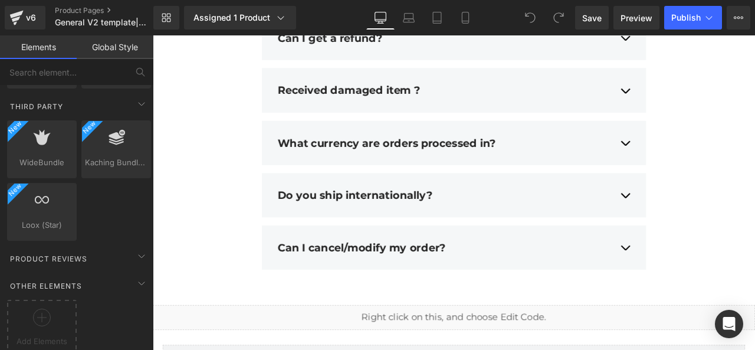
scroll to position [5600, 0]
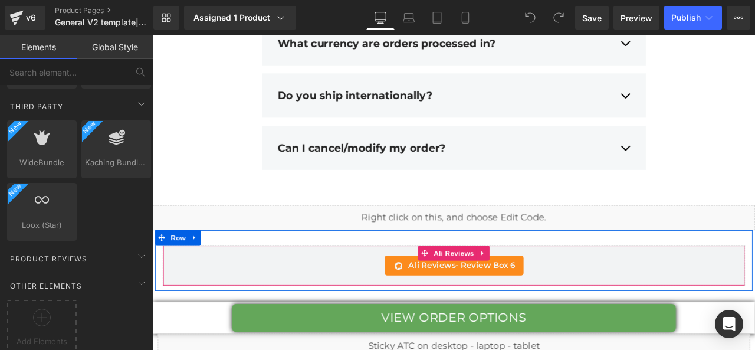
drag, startPoint x: 279, startPoint y: 183, endPoint x: 424, endPoint y: 190, distance: 145.8
click at [280, 296] on div "Ali Reviews - Review Box 6" at bounding box center [509, 308] width 665 height 24
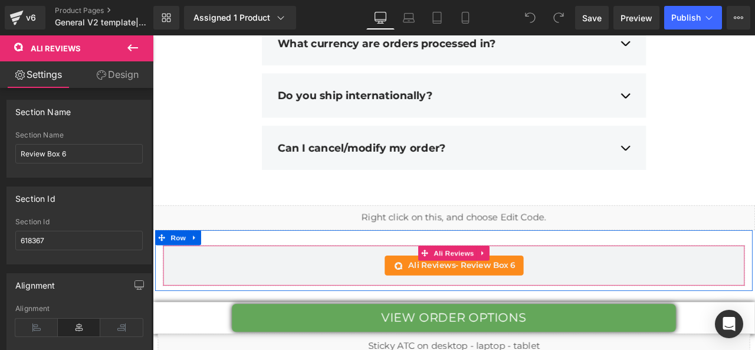
click at [427, 296] on div "Ali Reviews - Review Box 6" at bounding box center [509, 308] width 164 height 24
click at [407, 296] on div "Ali Reviews - Review Box 6" at bounding box center [509, 308] width 665 height 24
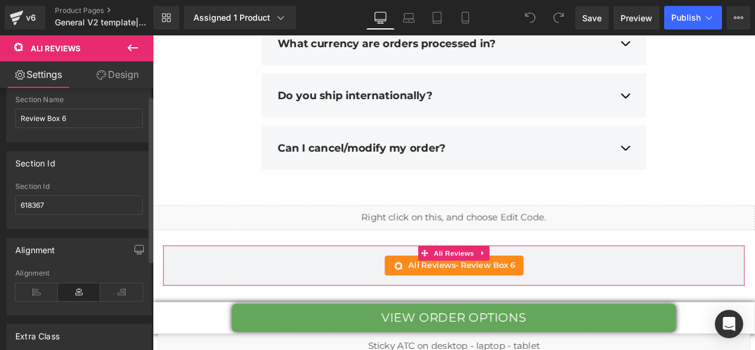
scroll to position [0, 0]
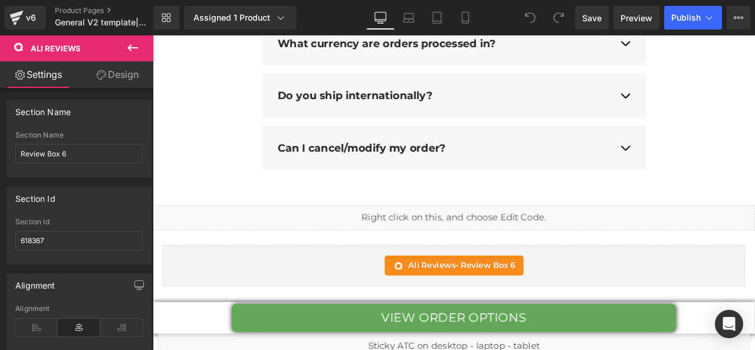
click at [140, 46] on button at bounding box center [132, 48] width 41 height 26
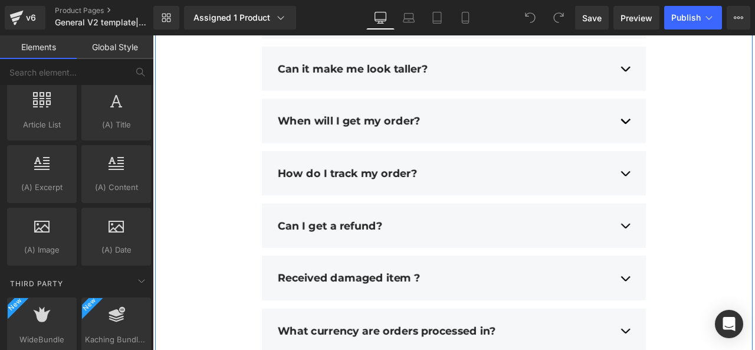
scroll to position [5177, 0]
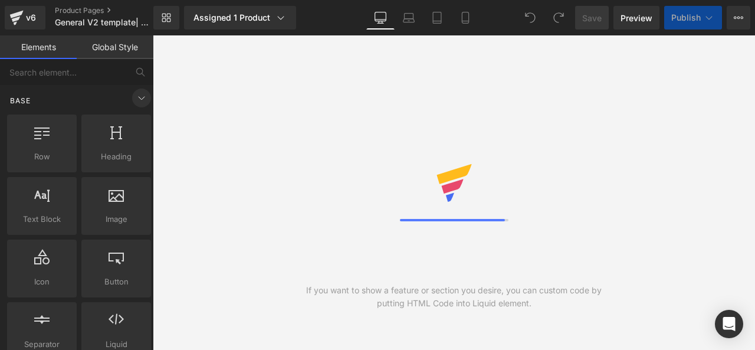
click at [134, 94] on icon at bounding box center [141, 98] width 14 height 14
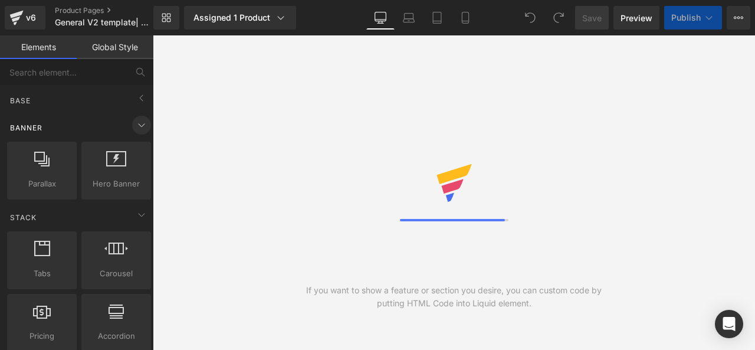
click at [134, 123] on icon at bounding box center [141, 125] width 14 height 14
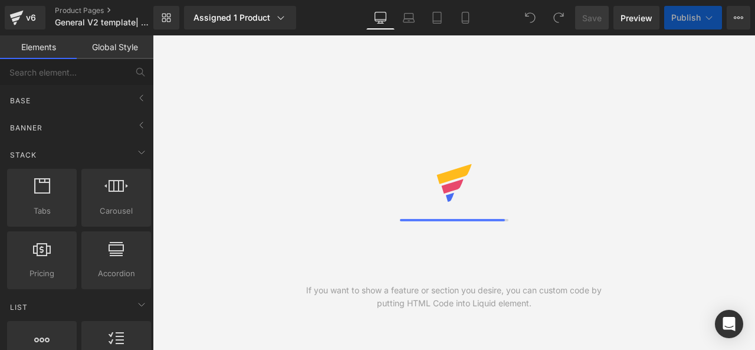
click at [126, 52] on link "Global Style" at bounding box center [115, 47] width 77 height 24
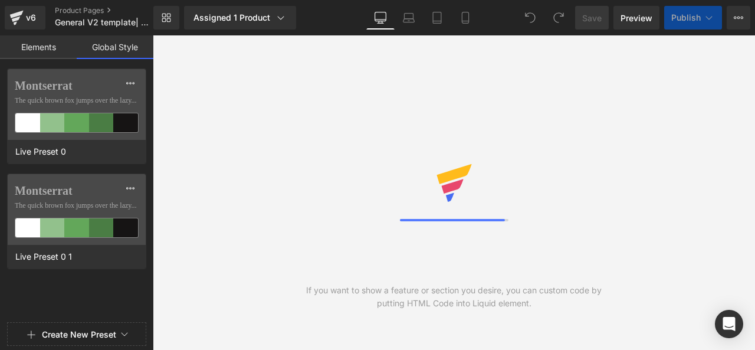
click at [42, 54] on link "Elements" at bounding box center [38, 47] width 77 height 24
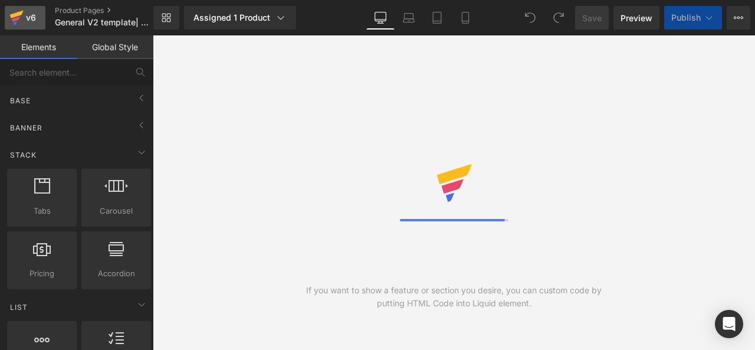
click at [28, 12] on div "v6" at bounding box center [31, 17] width 15 height 15
